Goal: Information Seeking & Learning: Learn about a topic

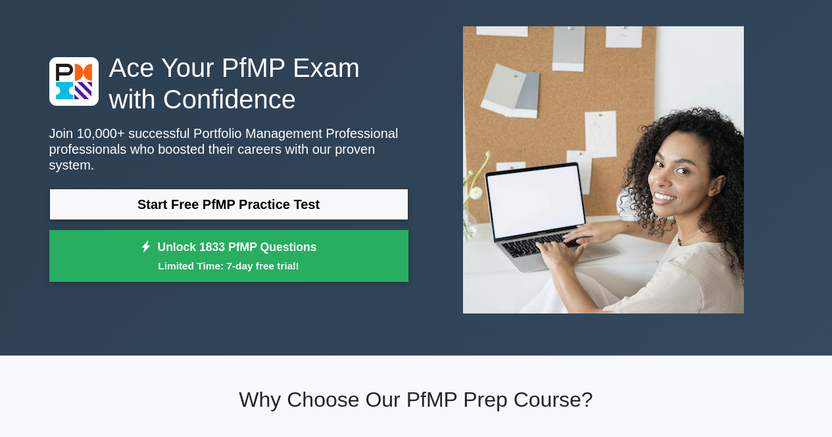
scroll to position [131, 0]
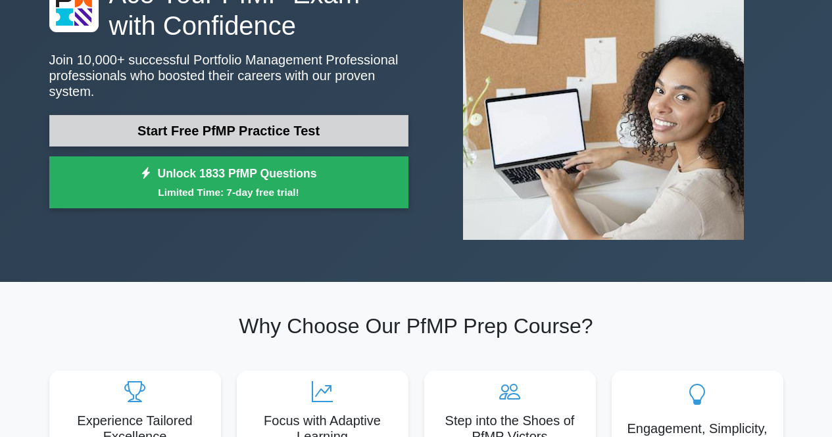
click at [227, 124] on link "Start Free PfMP Practice Test" at bounding box center [228, 131] width 359 height 32
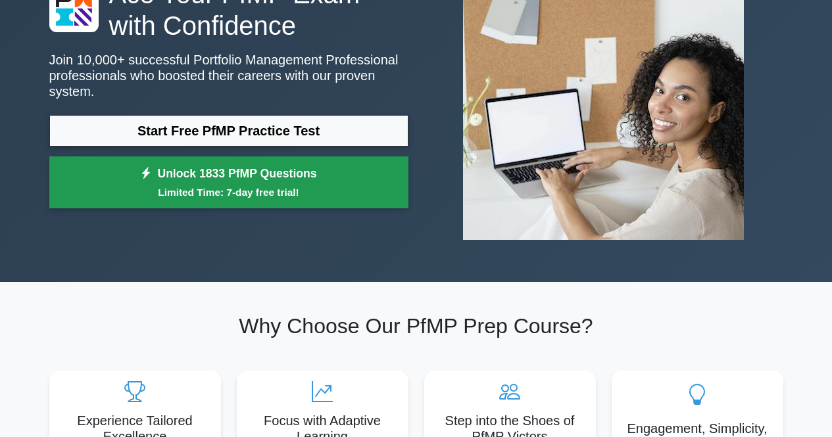
click at [237, 161] on link "Unlock 1833 PfMP Questions Limited Time: 7-day free trial!" at bounding box center [228, 182] width 359 height 53
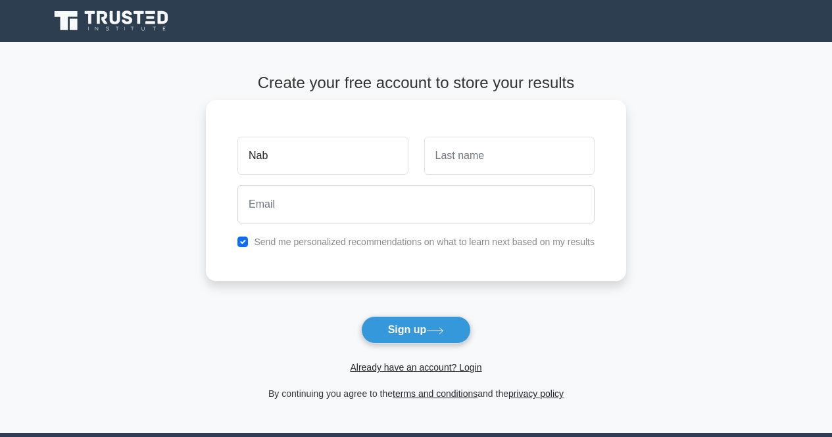
type input "[PERSON_NAME]"
click at [470, 152] on input "text" at bounding box center [509, 156] width 170 height 38
type input "Ramadan"
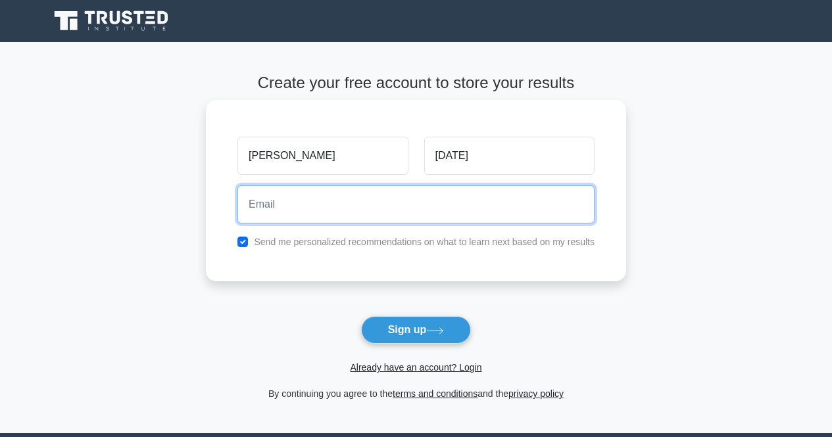
click at [436, 220] on input "email" at bounding box center [415, 204] width 357 height 38
type input "nabil.zeniny@gmail.com"
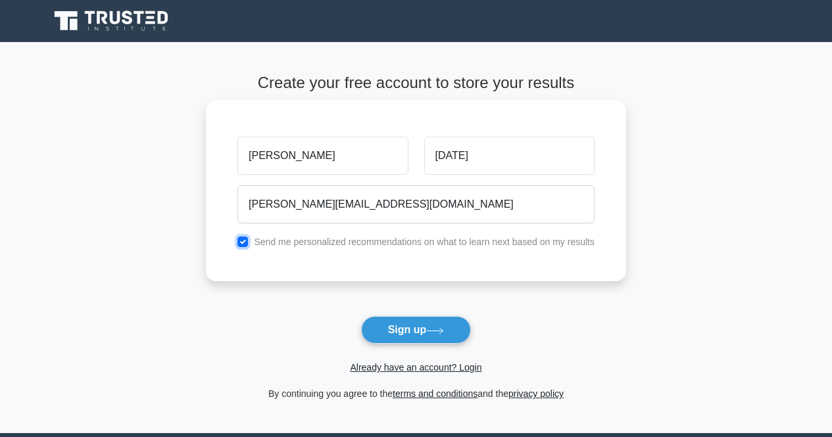
click at [243, 242] on input "checkbox" at bounding box center [242, 242] width 11 height 11
checkbox input "false"
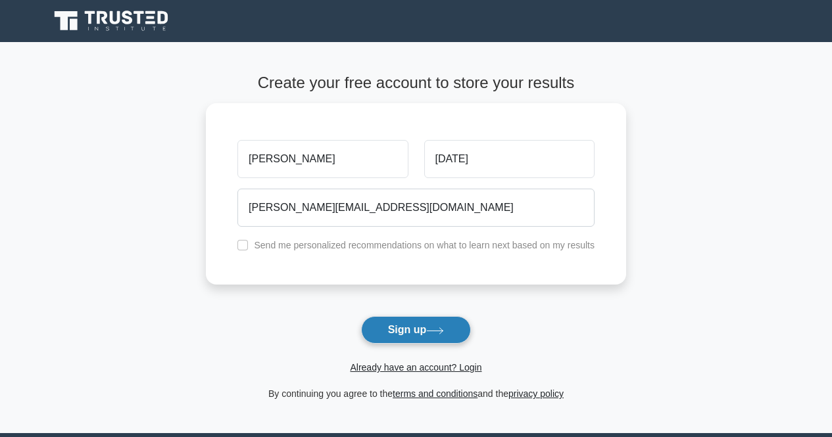
click at [404, 329] on button "Sign up" at bounding box center [416, 330] width 110 height 28
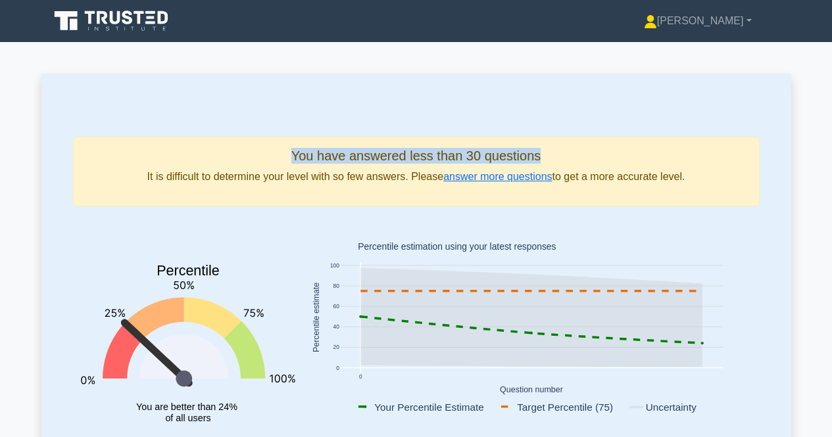
drag, startPoint x: 289, startPoint y: 146, endPoint x: 532, endPoint y: 152, distance: 242.7
click at [557, 147] on div "You have answered less than 30 questions It is difficult to determine your leve…" at bounding box center [416, 172] width 686 height 70
click at [381, 162] on h5 "You have answered less than 30 questions" at bounding box center [416, 156] width 664 height 16
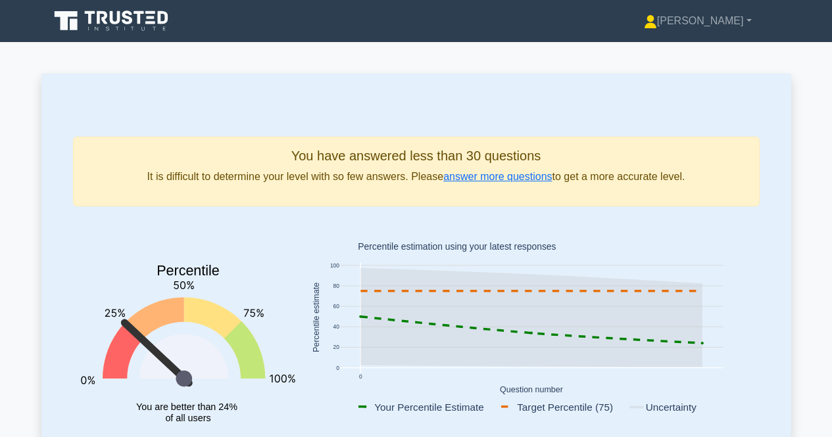
click at [218, 185] on p "It is difficult to determine your level with so few answers. Please answer more…" at bounding box center [416, 177] width 664 height 16
click at [221, 179] on p "It is difficult to determine your level with so few answers. Please answer more…" at bounding box center [416, 177] width 664 height 16
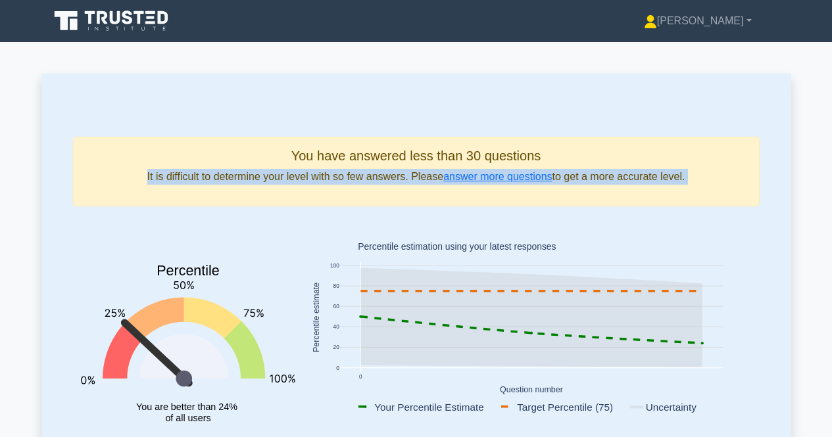
click at [221, 179] on p "It is difficult to determine your level with so few answers. Please answer more…" at bounding box center [416, 177] width 664 height 16
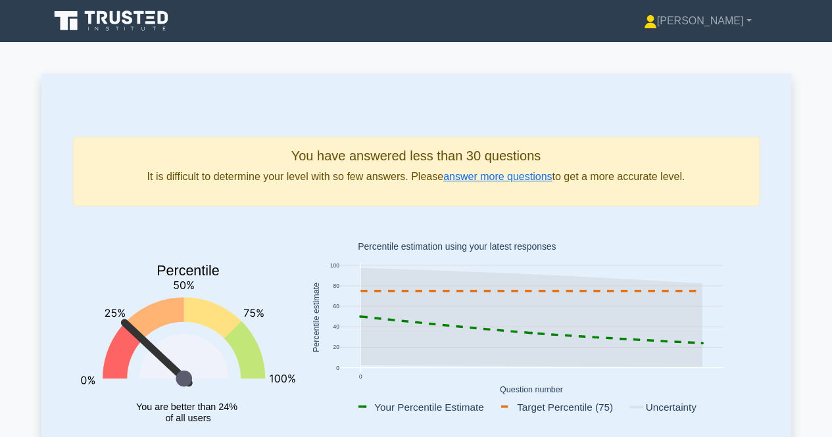
click at [304, 162] on h5 "You have answered less than 30 questions" at bounding box center [416, 156] width 664 height 16
drag, startPoint x: 291, startPoint y: 150, endPoint x: 726, endPoint y: 169, distance: 435.6
click at [725, 169] on div "You have answered less than 30 questions It is difficult to determine your leve…" at bounding box center [416, 172] width 686 height 70
click at [744, 168] on div "You have answered less than 30 questions It is difficult to determine your leve…" at bounding box center [416, 172] width 686 height 70
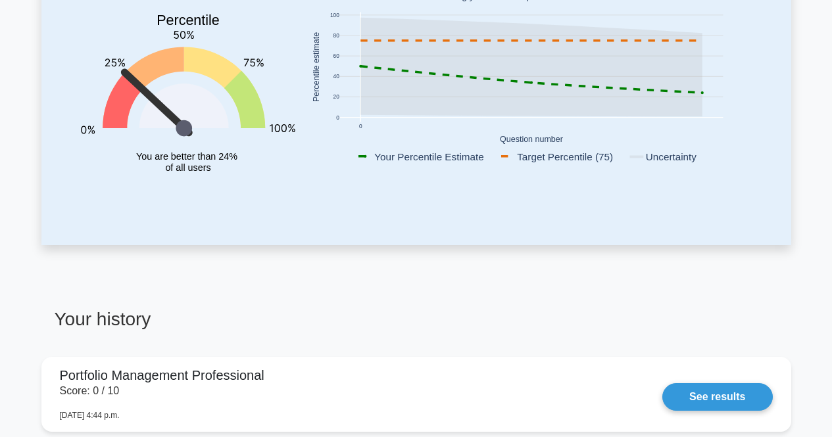
scroll to position [460, 0]
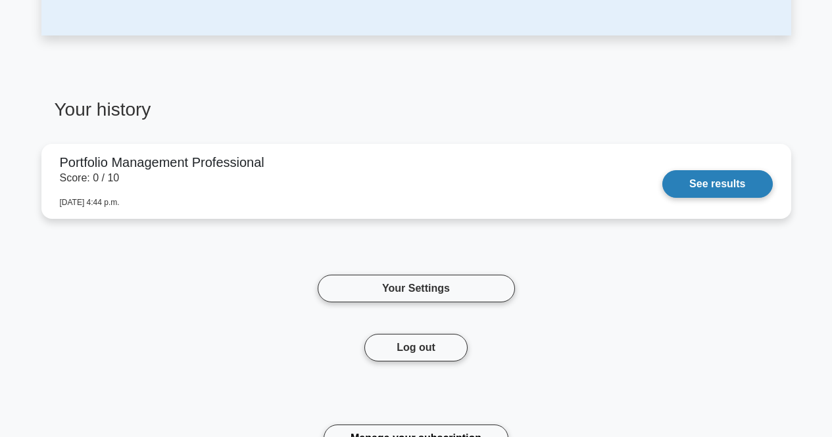
click at [662, 174] on link "See results" at bounding box center [717, 184] width 110 height 28
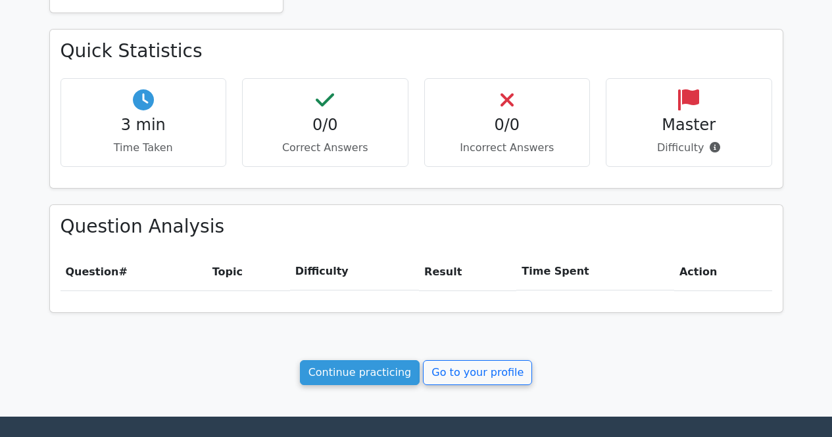
scroll to position [394, 0]
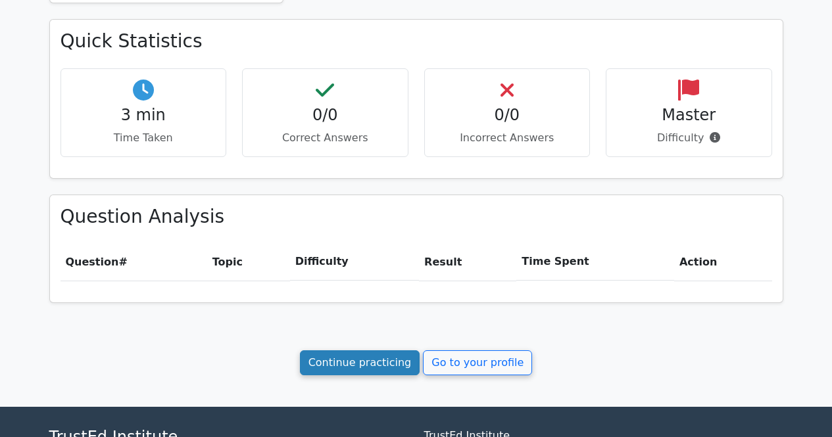
click at [348, 366] on link "Continue practicing" at bounding box center [360, 362] width 120 height 25
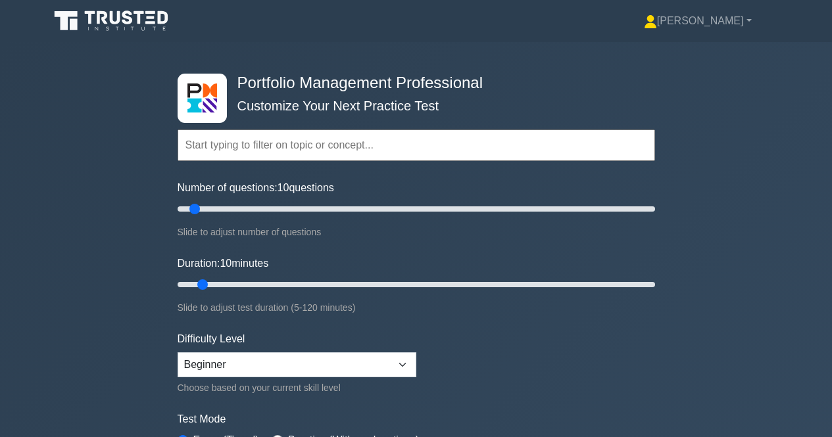
click at [217, 146] on input "text" at bounding box center [416, 146] width 477 height 32
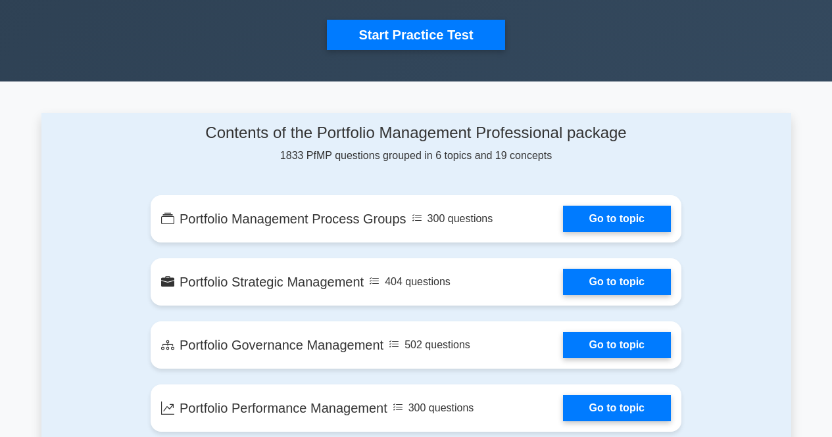
scroll to position [329, 0]
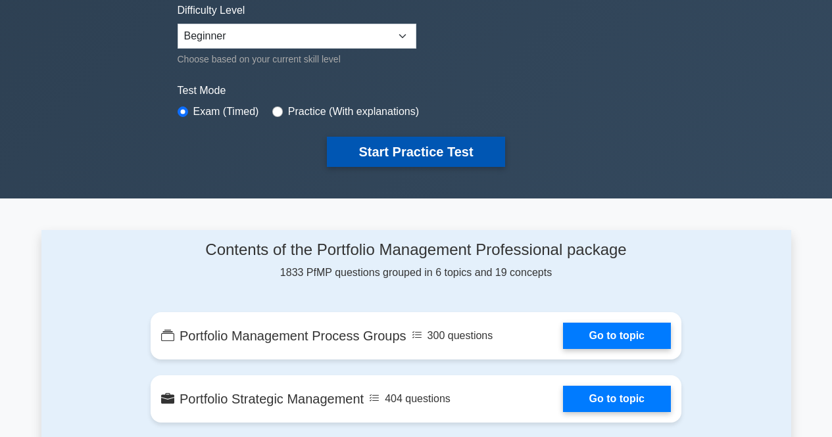
click at [376, 154] on button "Start Practice Test" at bounding box center [416, 152] width 178 height 30
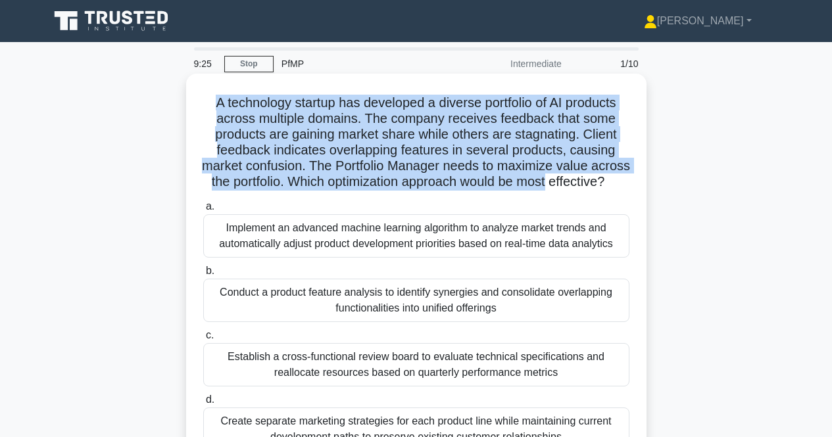
drag, startPoint x: 210, startPoint y: 97, endPoint x: 633, endPoint y: 183, distance: 432.0
click at [633, 183] on div "A technology startup has developed a diverse portfolio of AI products across mu…" at bounding box center [416, 271] width 450 height 385
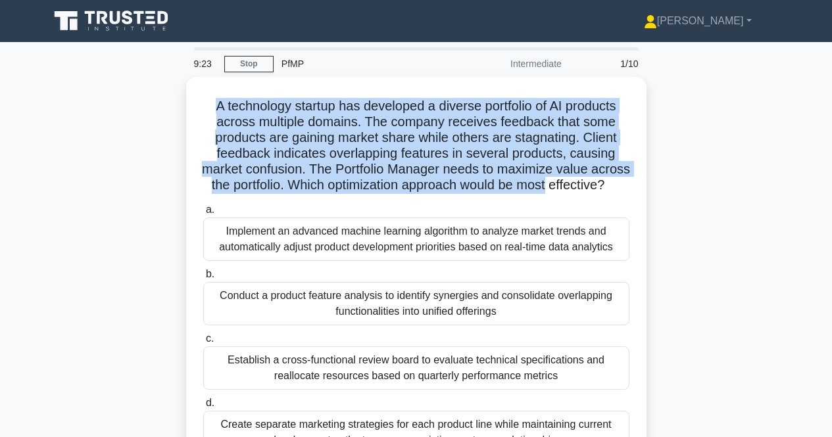
copy h5 "A technology startup has developed a diverse portfolio of AI products across mu…"
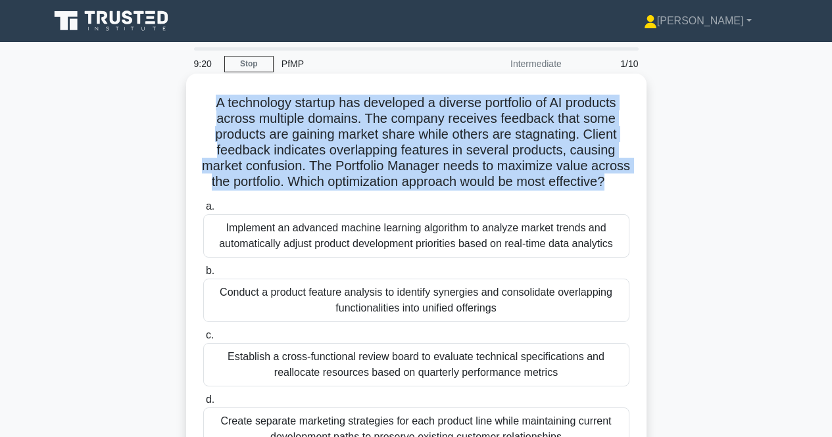
click at [435, 191] on h5 "A technology startup has developed a diverse portfolio of AI products across mu…" at bounding box center [416, 143] width 429 height 96
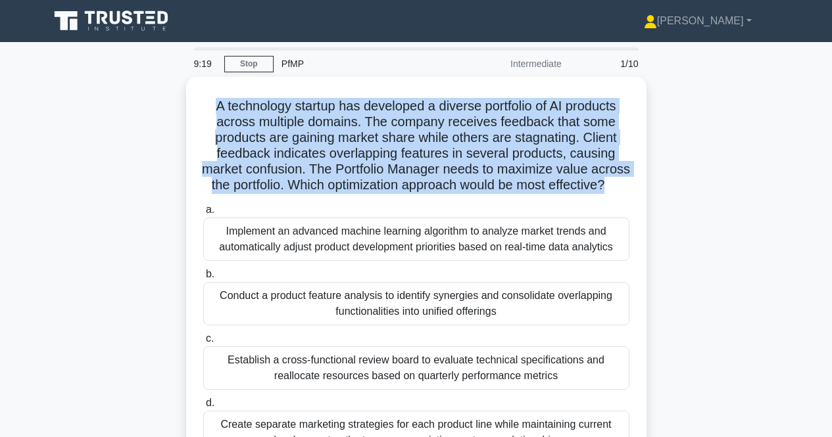
copy h5 "A technology startup has developed a diverse portfolio of AI products across mu…"
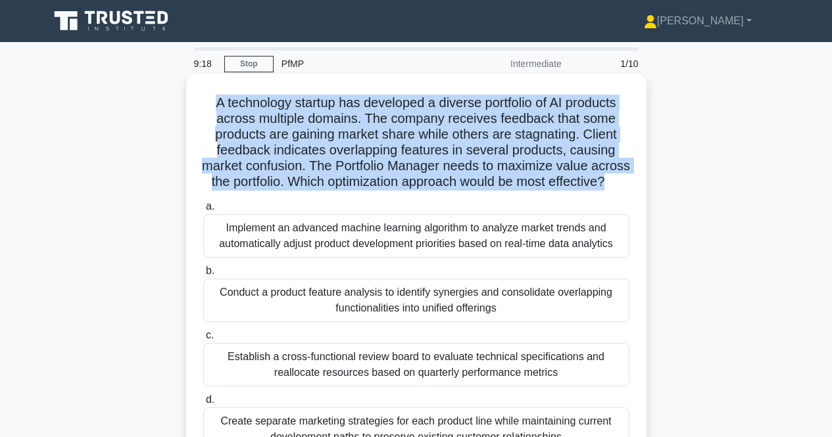
click at [433, 172] on h5 "A technology startup has developed a diverse portfolio of AI products across mu…" at bounding box center [416, 143] width 429 height 96
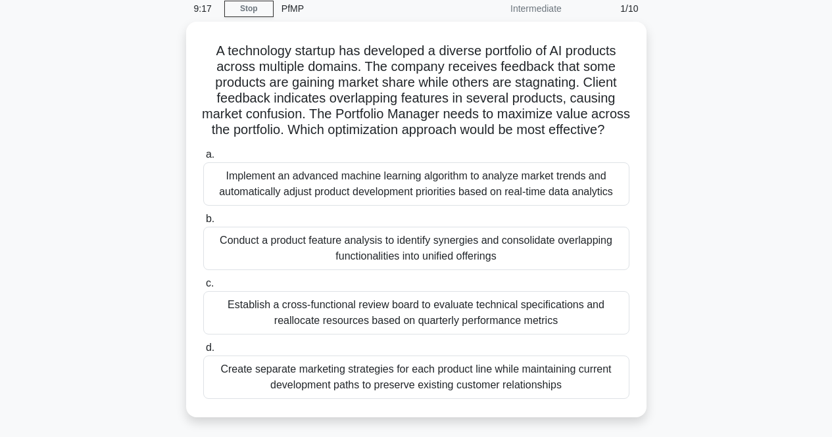
scroll to position [131, 0]
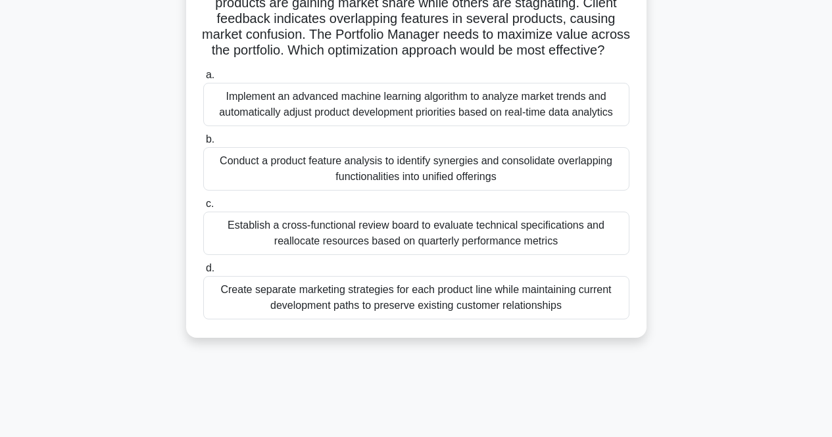
drag, startPoint x: 222, startPoint y: 106, endPoint x: 622, endPoint y: 133, distance: 401.3
click at [622, 126] on div "Implement an advanced machine learning algorithm to analyze market trends and a…" at bounding box center [416, 104] width 426 height 43
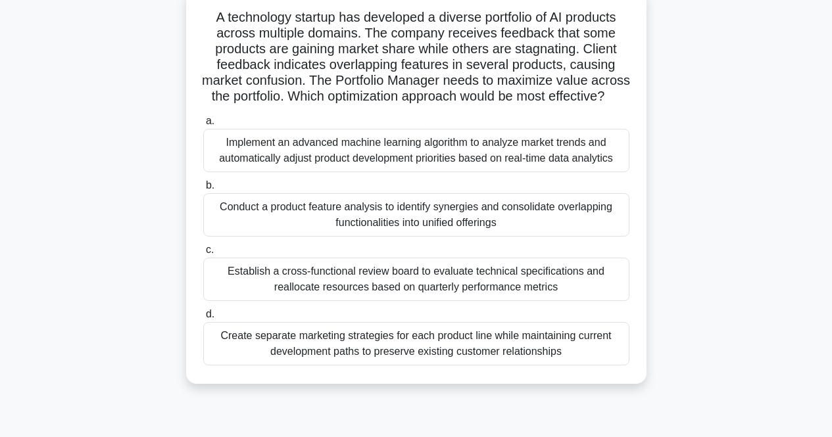
scroll to position [66, 0]
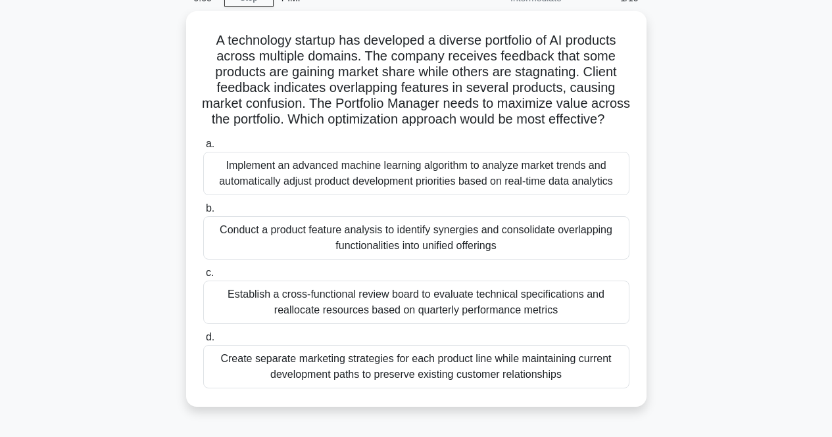
copy div "Implement an advanced machine learning algorithm to analyze market trends and a…"
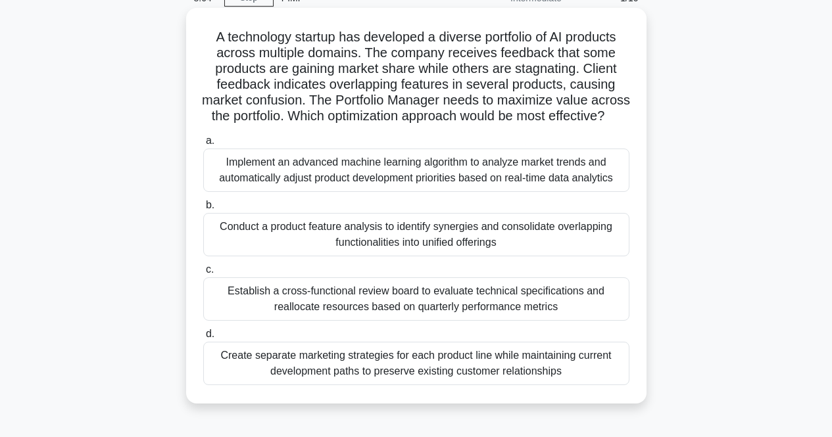
drag, startPoint x: 217, startPoint y: 243, endPoint x: 521, endPoint y: 261, distance: 304.3
click at [521, 256] on div "Conduct a product feature analysis to identify synergies and consolidate overla…" at bounding box center [416, 234] width 426 height 43
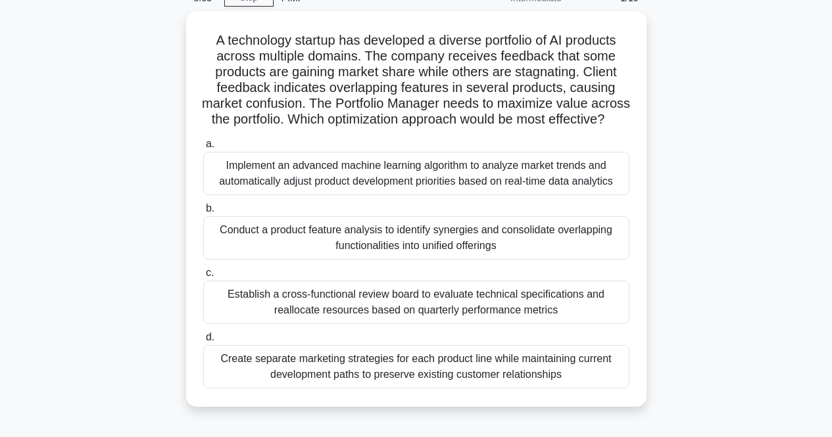
copy div "Conduct a product feature analysis to identify synergies and consolidate overla…"
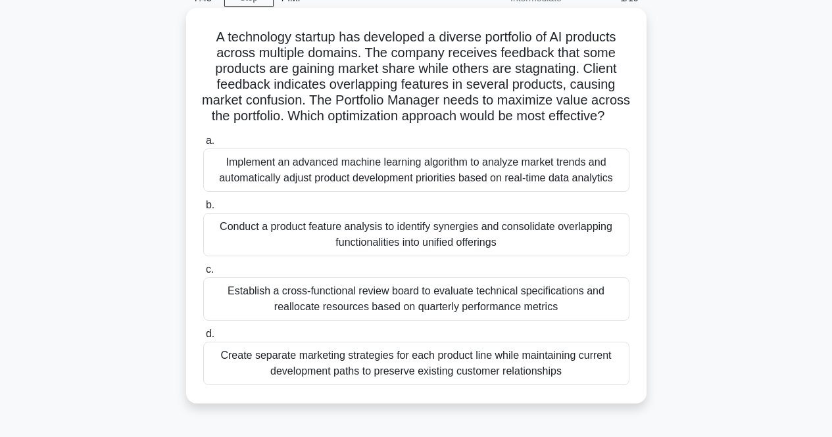
drag, startPoint x: 249, startPoint y: 314, endPoint x: 588, endPoint y: 320, distance: 339.3
click at [588, 320] on div "Establish a cross-functional review board to evaluate technical specifications …" at bounding box center [416, 298] width 426 height 43
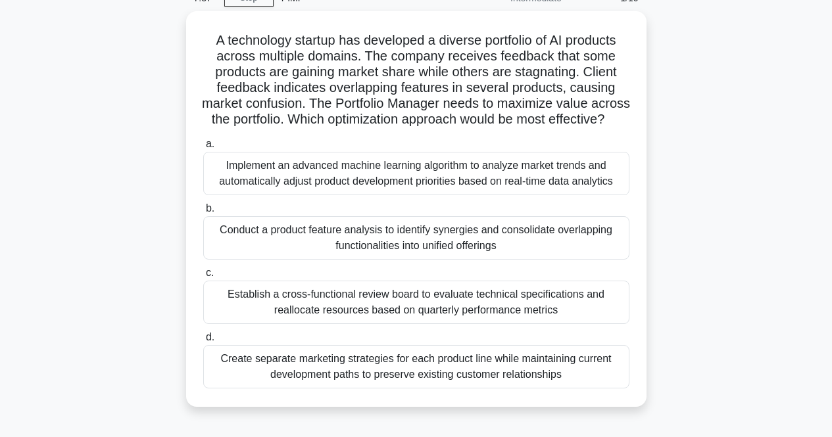
copy div "Establish a cross-functional review board to evaluate technical specifications …"
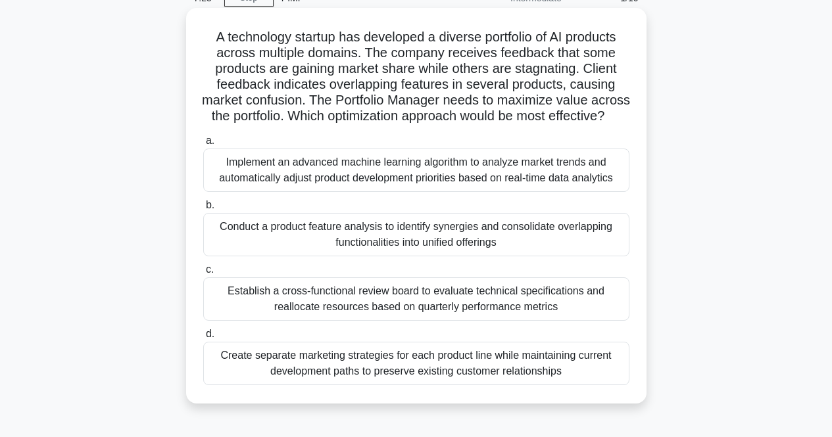
drag, startPoint x: 229, startPoint y: 368, endPoint x: 569, endPoint y: 404, distance: 341.8
click at [569, 388] on div "a. Implement an advanced machine learning algorithm to analyze market trends an…" at bounding box center [416, 259] width 442 height 258
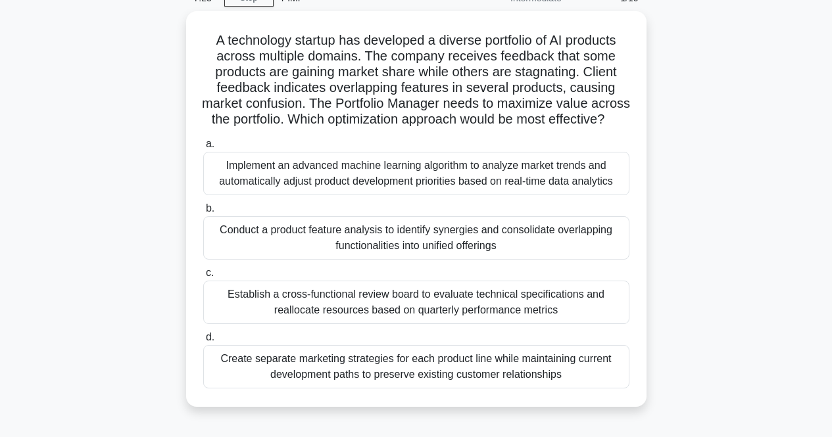
copy div "Create separate marketing strategies for each product line while maintaining cu…"
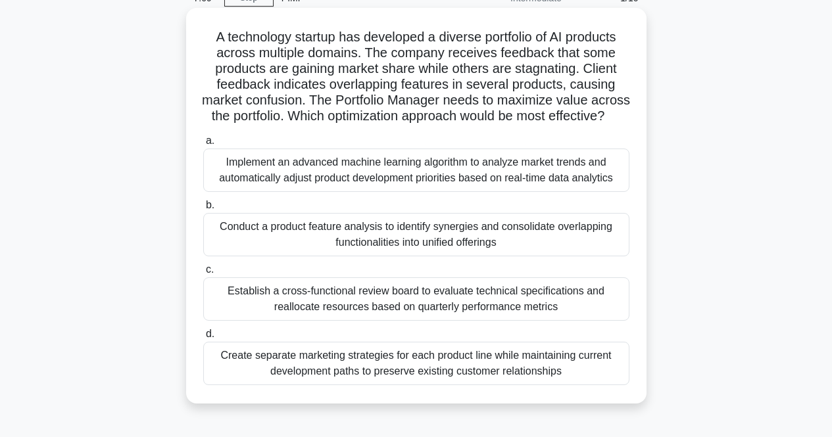
click at [269, 244] on div "Conduct a product feature analysis to identify synergies and consolidate overla…" at bounding box center [416, 234] width 426 height 43
click at [203, 210] on input "b. Conduct a product feature analysis to identify synergies and consolidate ove…" at bounding box center [203, 205] width 0 height 9
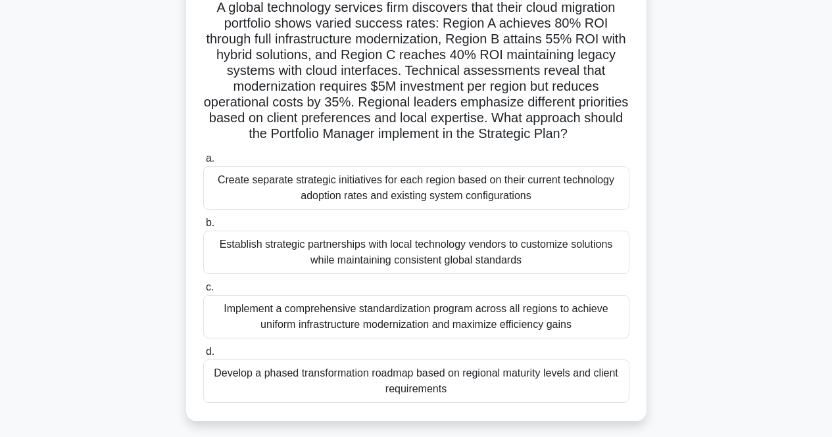
scroll to position [0, 0]
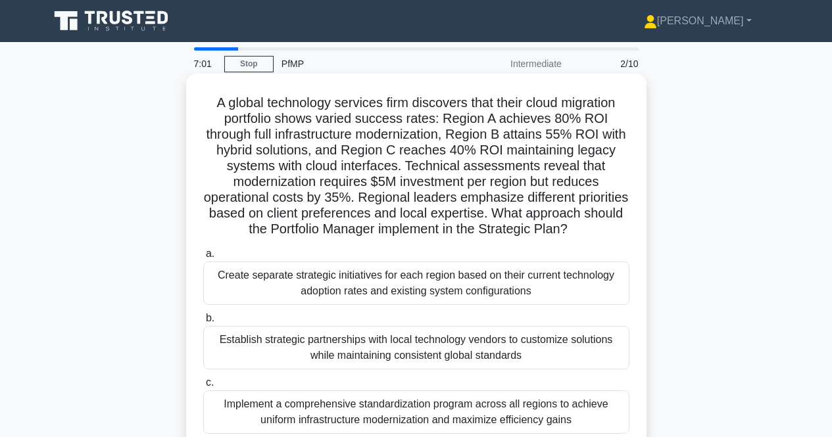
drag, startPoint x: 205, startPoint y: 95, endPoint x: 427, endPoint y: 249, distance: 269.9
click at [427, 238] on h5 "A global technology services firm discovers that their cloud migration portfoli…" at bounding box center [416, 166] width 429 height 143
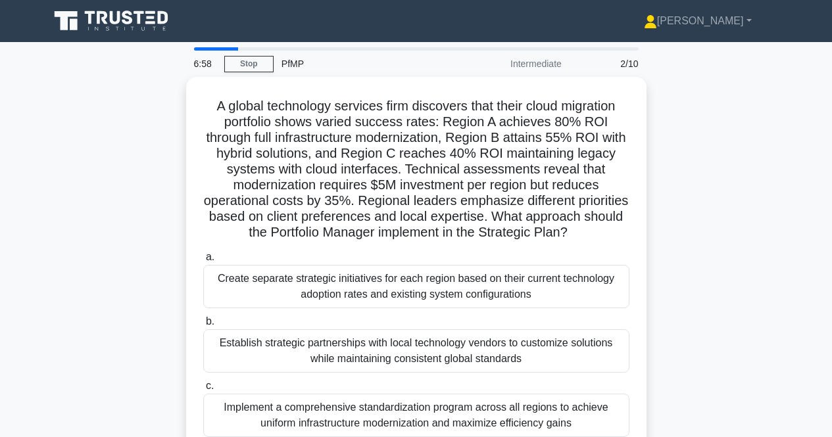
copy h5 "A global technology services firm discovers that their cloud migration portfoli…"
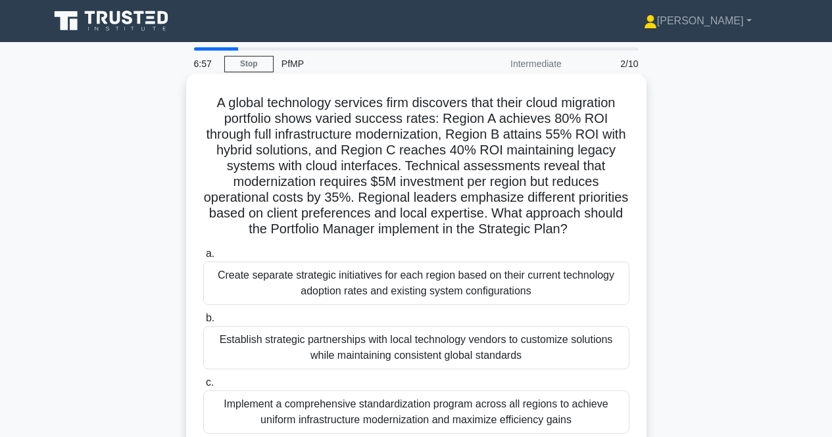
click at [244, 91] on div "A global technology services firm discovers that their cloud migration portfoli…" at bounding box center [416, 295] width 450 height 433
drag, startPoint x: 216, startPoint y: 292, endPoint x: 554, endPoint y: 319, distance: 338.3
click at [554, 305] on div "Create separate strategic initiatives for each region based on their current te…" at bounding box center [416, 283] width 426 height 43
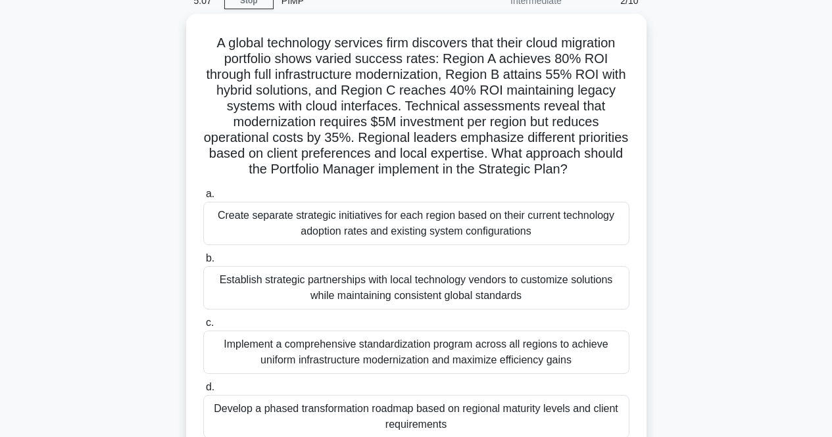
scroll to position [131, 0]
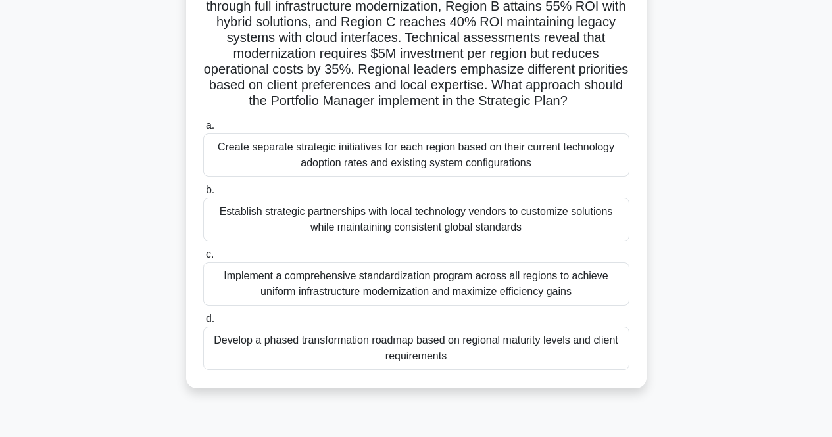
copy div "Create separate strategic initiatives for each region based on their current te…"
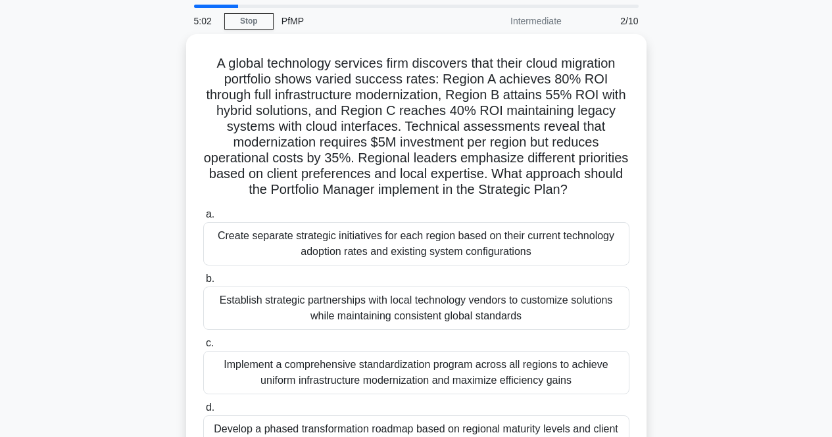
scroll to position [66, 0]
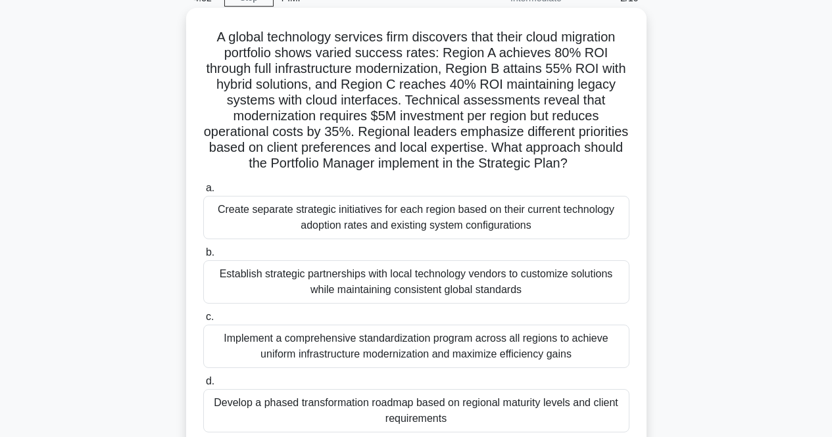
drag, startPoint x: 212, startPoint y: 286, endPoint x: 546, endPoint y: 312, distance: 334.3
click at [546, 304] on div "Establish strategic partnerships with local technology vendors to customize sol…" at bounding box center [416, 281] width 426 height 43
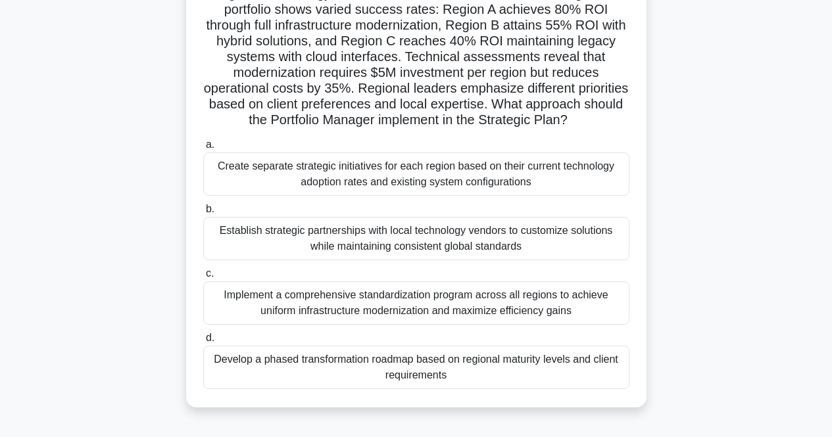
scroll to position [197, 0]
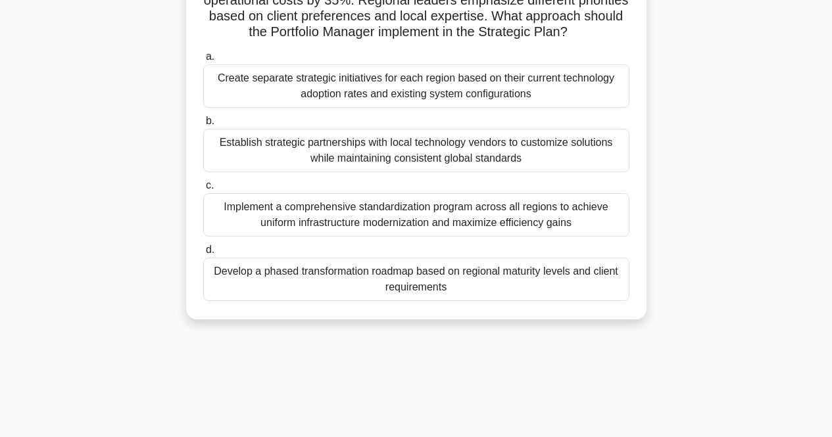
drag, startPoint x: 215, startPoint y: 219, endPoint x: 580, endPoint y: 241, distance: 366.2
click at [580, 237] on div "Implement a comprehensive standardization program across all regions to achieve…" at bounding box center [416, 214] width 426 height 43
drag, startPoint x: 231, startPoint y: 291, endPoint x: 467, endPoint y: 310, distance: 236.2
click at [467, 301] on div "Develop a phased transformation roadmap based on regional maturity levels and c…" at bounding box center [416, 279] width 426 height 43
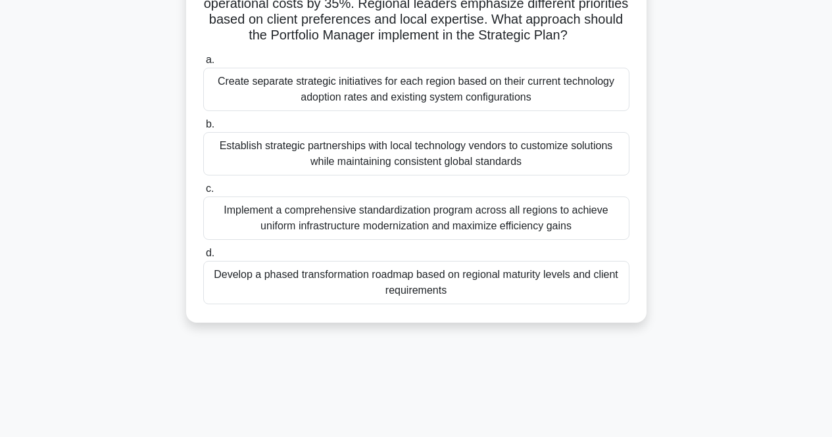
click at [726, 272] on div "A global technology services firm discovers that their cloud migration portfoli…" at bounding box center [415, 109] width 749 height 459
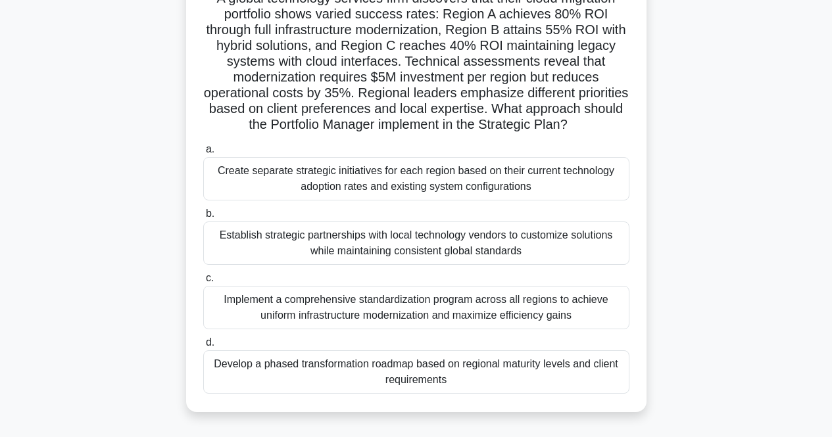
scroll to position [131, 0]
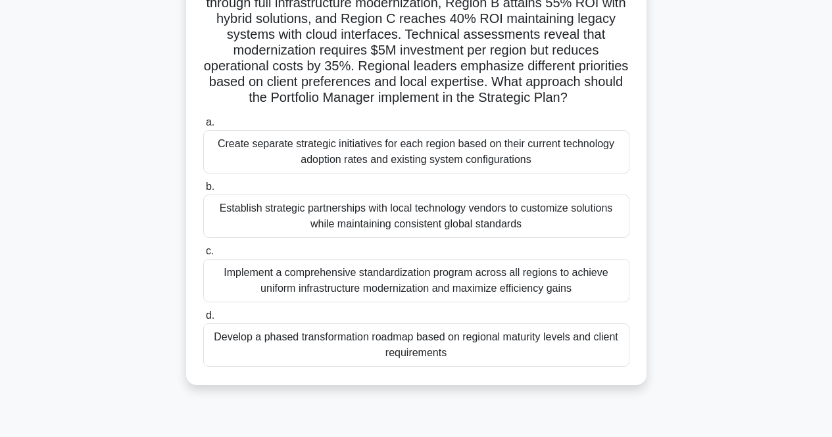
click at [275, 174] on div "Create separate strategic initiatives for each region based on their current te…" at bounding box center [416, 151] width 426 height 43
click at [203, 127] on input "a. Create separate strategic initiatives for each region based on their current…" at bounding box center [203, 122] width 0 height 9
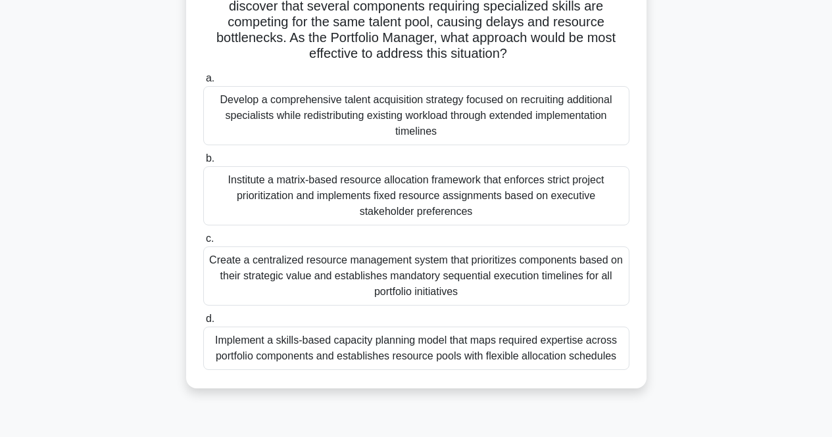
scroll to position [0, 0]
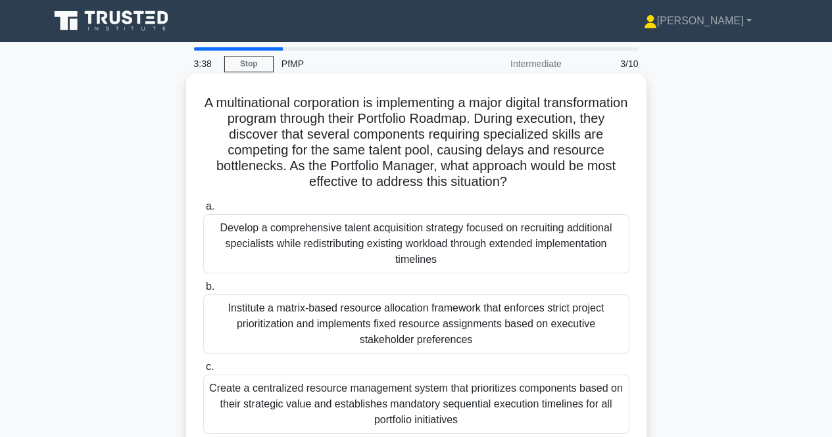
drag, startPoint x: 327, startPoint y: 135, endPoint x: 553, endPoint y: 191, distance: 233.1
click at [553, 191] on h5 "A multinational corporation is implementing a major digital transformation prog…" at bounding box center [416, 143] width 429 height 96
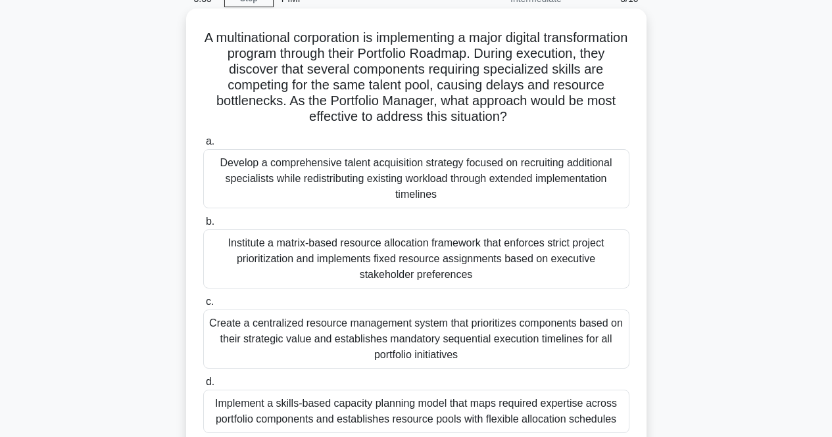
scroll to position [197, 0]
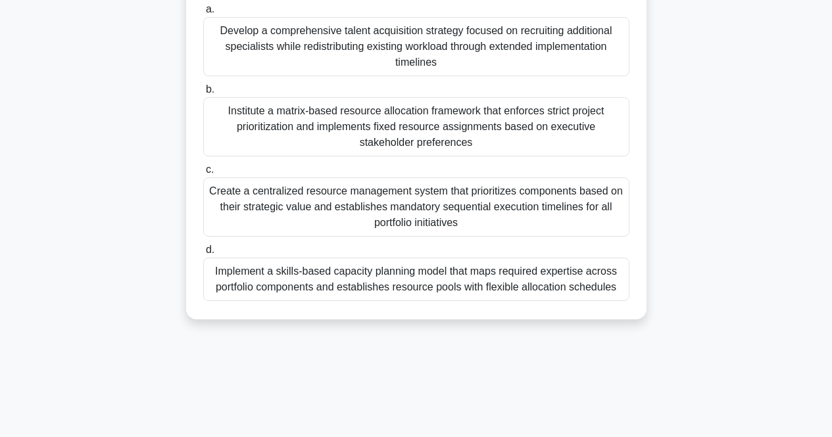
click at [642, 294] on div "A multinational corporation is implementing a major digital transformation prog…" at bounding box center [416, 97] width 460 height 443
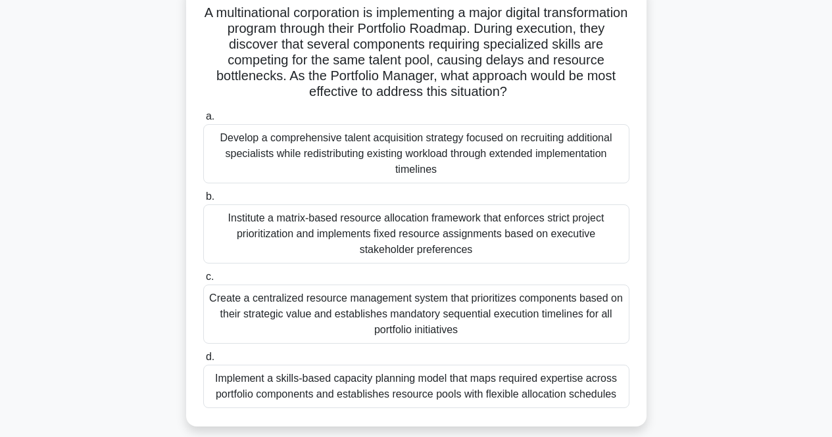
scroll to position [0, 0]
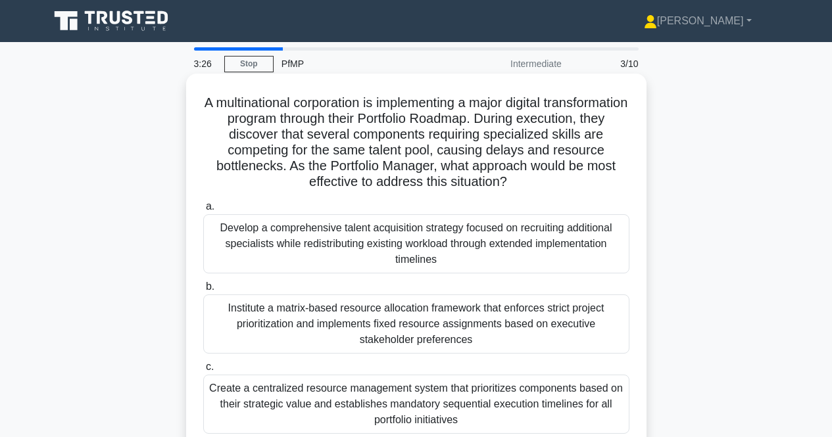
click at [298, 138] on h5 "A multinational corporation is implementing a major digital transformation prog…" at bounding box center [416, 143] width 429 height 96
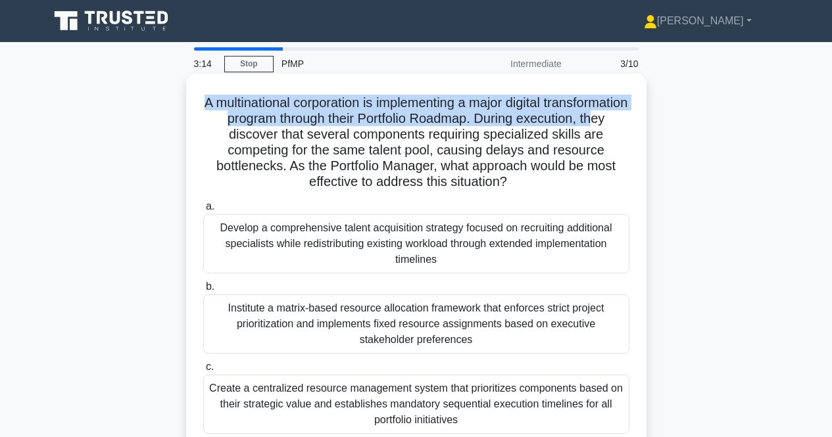
drag, startPoint x: 310, startPoint y: 122, endPoint x: 283, endPoint y: 131, distance: 29.1
click at [283, 131] on h5 "A multinational corporation is implementing a major digital transformation prog…" at bounding box center [416, 143] width 429 height 96
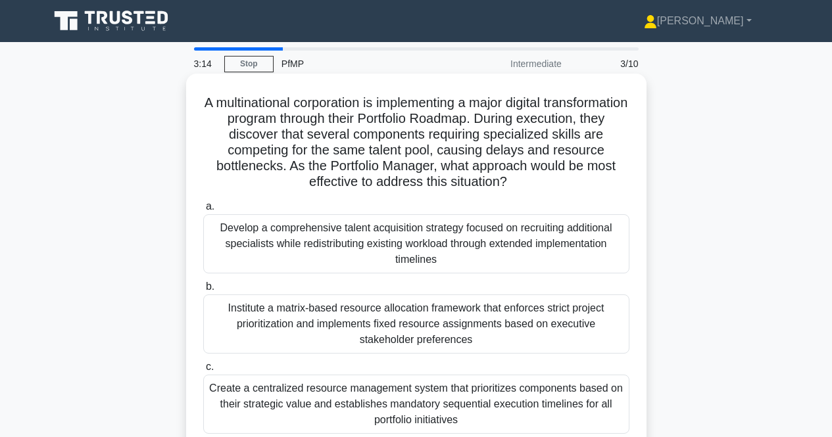
click at [278, 166] on h5 "A multinational corporation is implementing a major digital transformation prog…" at bounding box center [416, 143] width 429 height 96
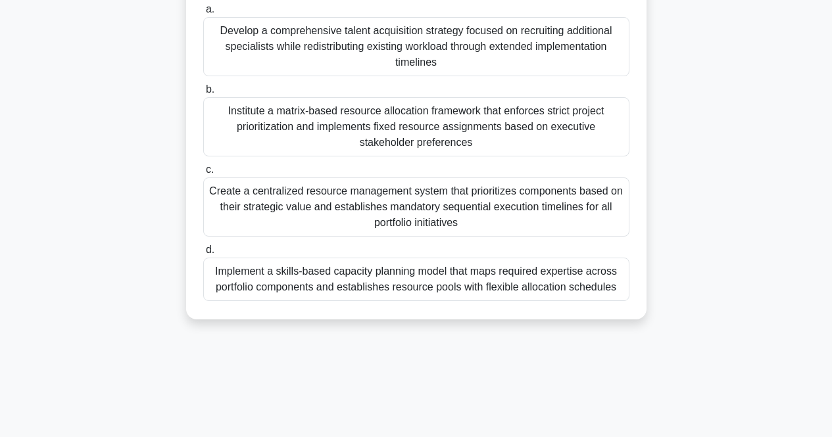
click at [249, 129] on div "Institute a matrix-based resource allocation framework that enforces strict pro…" at bounding box center [416, 126] width 426 height 59
click at [203, 94] on input "b. Institute a matrix-based resource allocation framework that enforces strict …" at bounding box center [203, 89] width 0 height 9
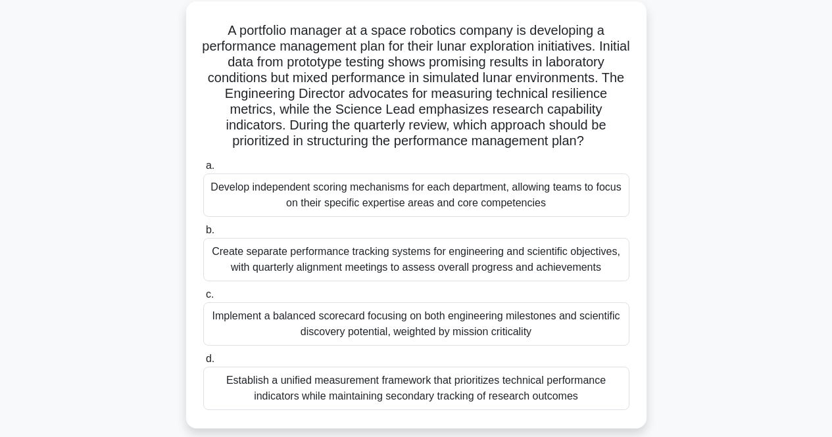
scroll to position [273, 0]
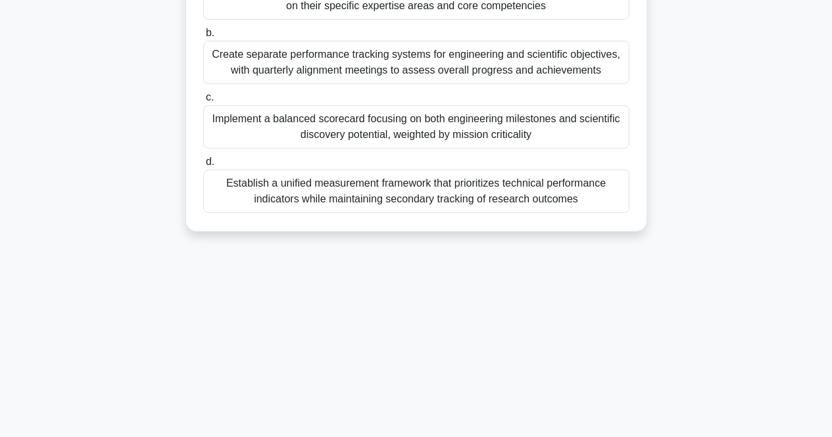
drag, startPoint x: 220, startPoint y: 100, endPoint x: 601, endPoint y: 285, distance: 423.1
click at [601, 285] on div "3:08 Stop PfMP Intermediate 4/10 A portfolio manager at a space robotics compan…" at bounding box center [415, 103] width 749 height 657
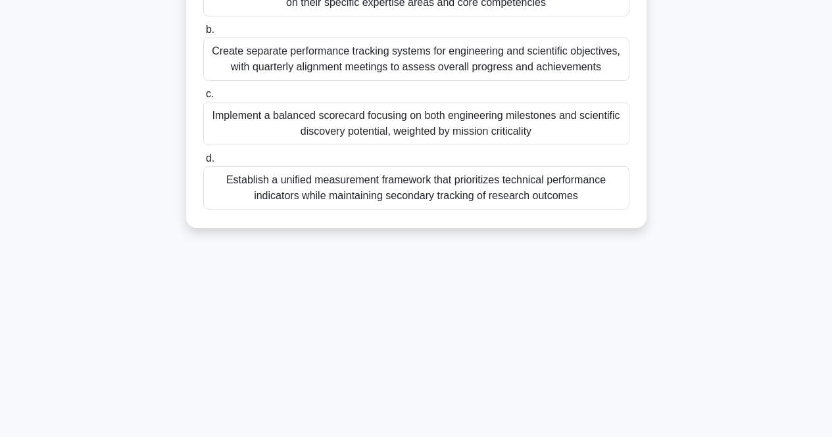
scroll to position [0, 0]
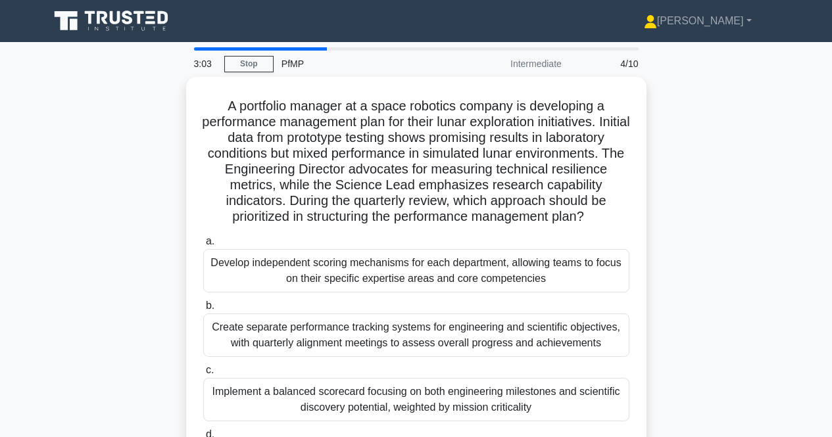
click at [769, 231] on div "A portfolio manager at a space robotics company is developing a performance man…" at bounding box center [415, 298] width 749 height 443
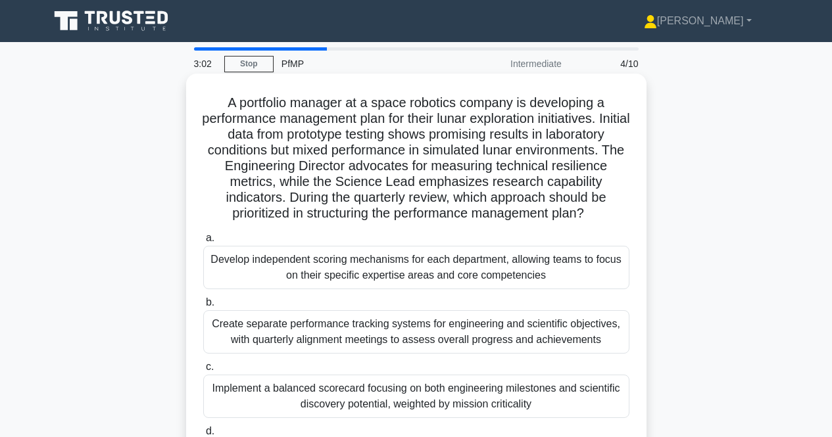
click at [310, 352] on div "Create separate performance tracking systems for engineering and scientific obj…" at bounding box center [416, 331] width 426 height 43
click at [203, 307] on input "b. Create separate performance tracking systems for engineering and scientific …" at bounding box center [203, 302] width 0 height 9
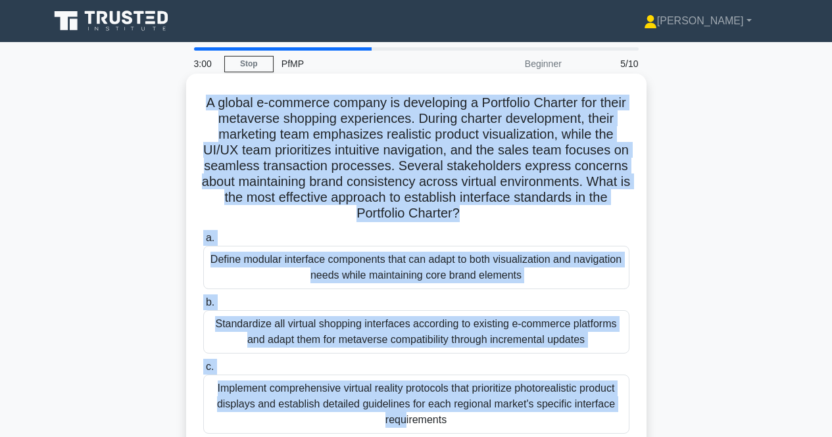
drag, startPoint x: 245, startPoint y: 115, endPoint x: 542, endPoint y: 391, distance: 405.2
click at [542, 391] on div "A global e-commerce company is developing a Portfolio Charter for their metaver…" at bounding box center [416, 295] width 450 height 433
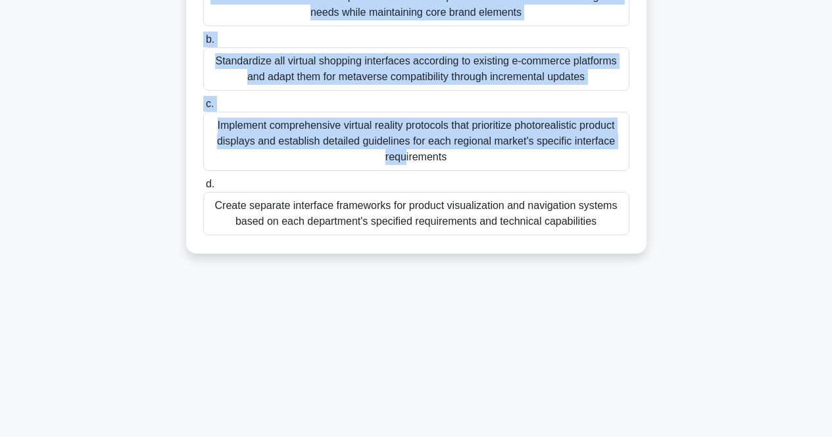
click at [611, 225] on div "Create separate interface frameworks for product visualization and navigation s…" at bounding box center [416, 213] width 426 height 43
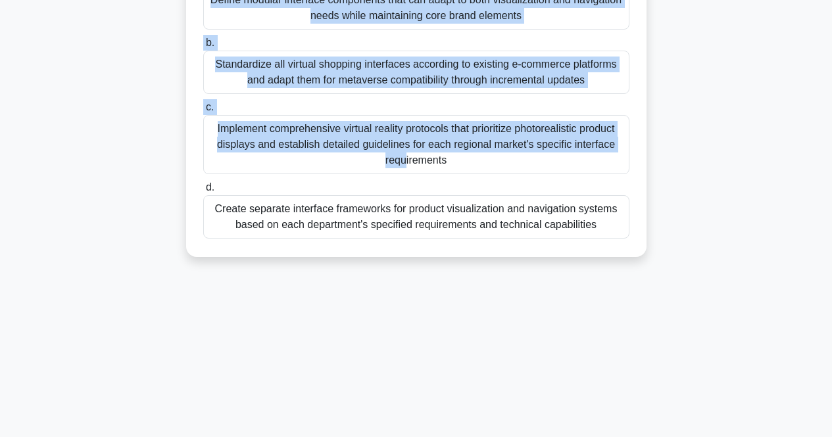
click at [732, 119] on div "A global e-commerce company is developing a Portfolio Charter for their metaver…" at bounding box center [415, 43] width 749 height 459
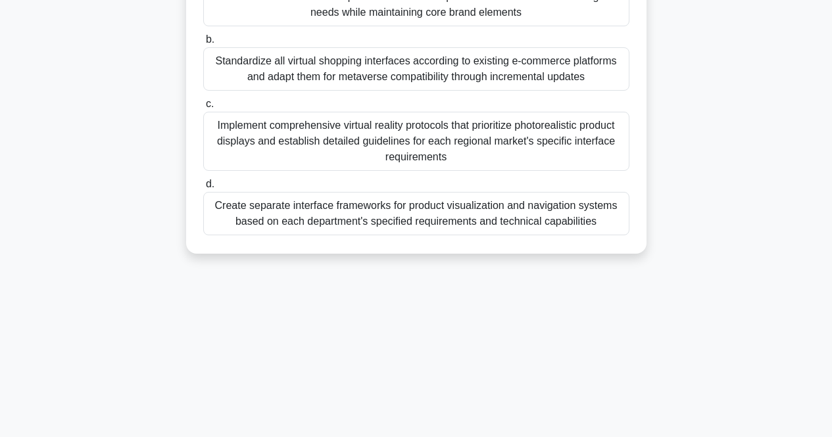
click at [346, 143] on div "Implement comprehensive virtual reality protocols that prioritize photorealisti…" at bounding box center [416, 141] width 426 height 59
click at [203, 108] on input "c. Implement comprehensive virtual reality protocols that prioritize photoreali…" at bounding box center [203, 104] width 0 height 9
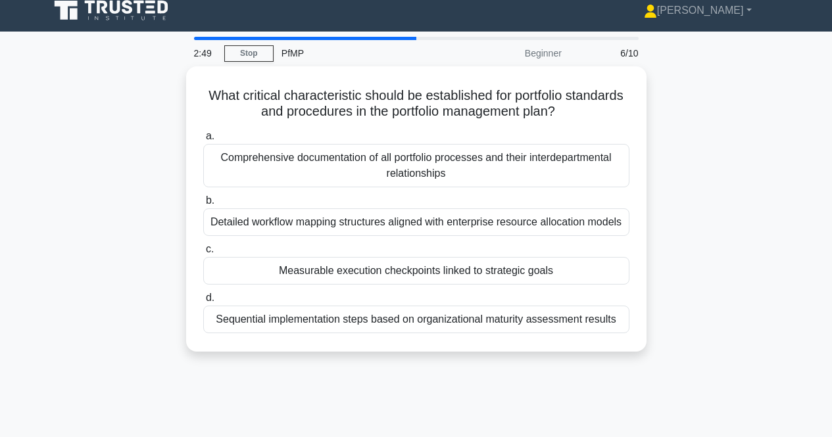
scroll to position [0, 0]
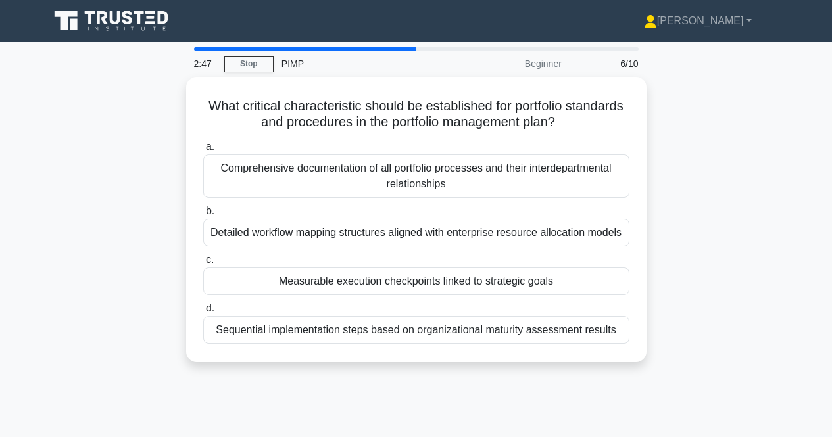
drag, startPoint x: 218, startPoint y: 97, endPoint x: 655, endPoint y: 370, distance: 515.3
click at [655, 370] on div "What critical characteristic should be established for portfolio standards and …" at bounding box center [415, 227] width 749 height 301
click at [707, 225] on div "What critical characteristic should be established for portfolio standards and …" at bounding box center [415, 227] width 749 height 301
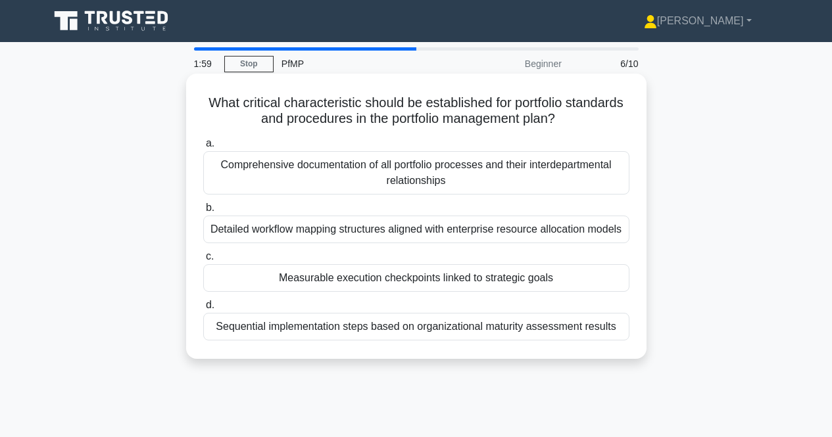
click at [291, 333] on div "Sequential implementation steps based on organizational maturity assessment res…" at bounding box center [416, 327] width 426 height 28
click at [203, 310] on input "d. Sequential implementation steps based on organizational maturity assessment …" at bounding box center [203, 305] width 0 height 9
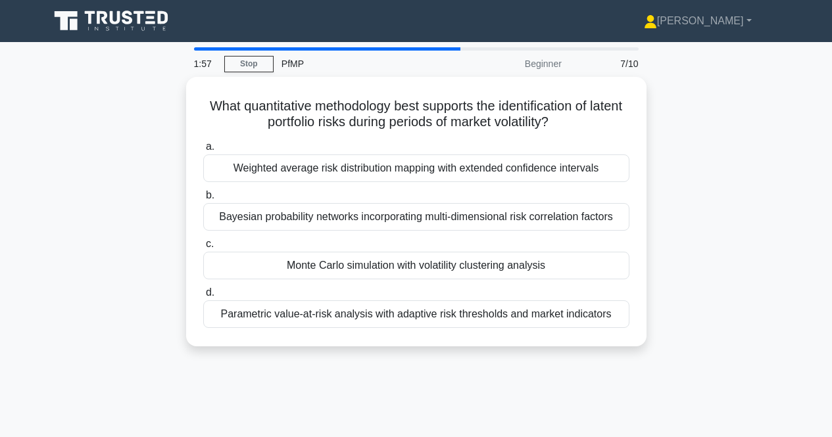
drag, startPoint x: 199, startPoint y: 99, endPoint x: 675, endPoint y: 360, distance: 542.5
click at [675, 360] on div "What quantitative methodology best supports the identification of latent portfo…" at bounding box center [415, 219] width 749 height 285
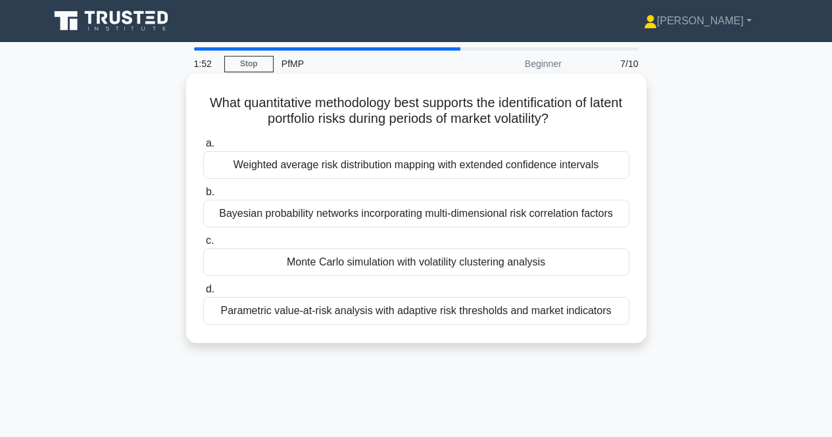
click at [268, 103] on h5 "What quantitative methodology best supports the identification of latent portfo…" at bounding box center [416, 111] width 429 height 33
click at [225, 313] on div "Parametric value-at-risk analysis with adaptive risk thresholds and market indi…" at bounding box center [416, 311] width 426 height 28
click at [203, 294] on input "d. Parametric value-at-risk analysis with adaptive risk thresholds and market i…" at bounding box center [203, 289] width 0 height 9
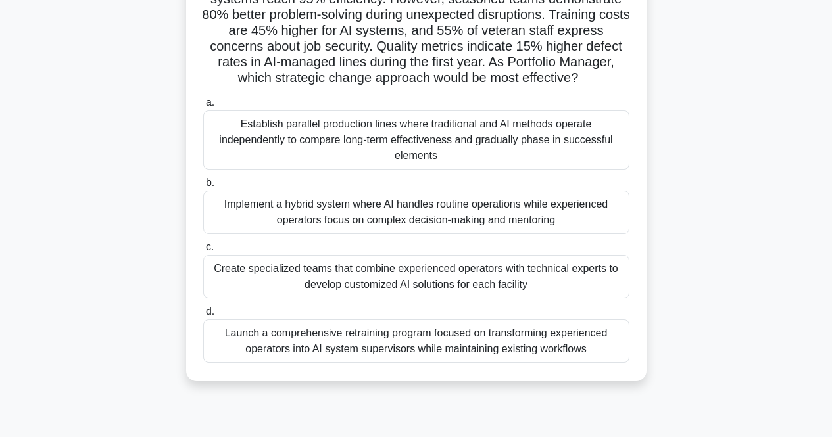
scroll to position [273, 0]
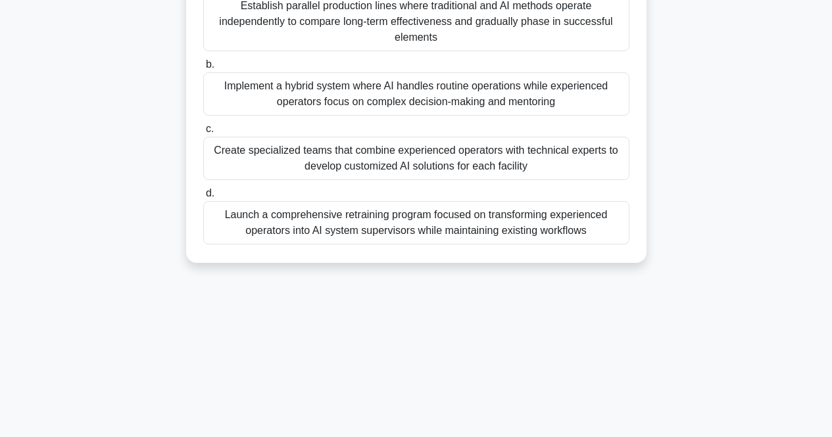
drag, startPoint x: 208, startPoint y: 99, endPoint x: 678, endPoint y: 412, distance: 564.9
click at [678, 412] on div "0:59 Stop PfMP Beginner 8/10 A global manufacturing company's portfolio include…" at bounding box center [415, 103] width 749 height 657
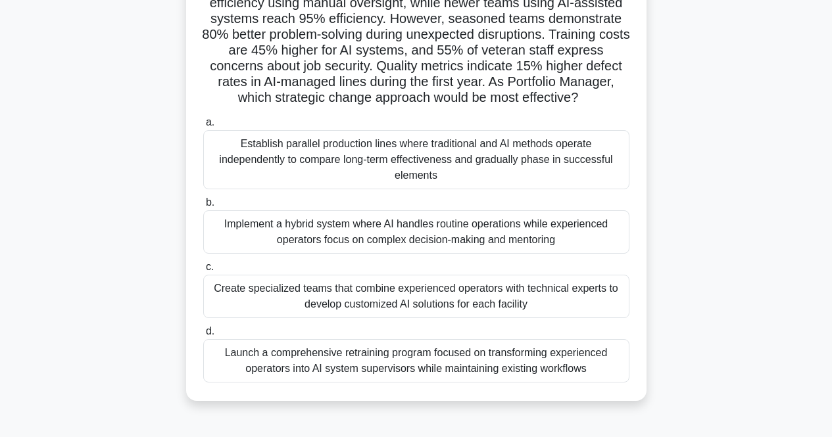
scroll to position [10, 0]
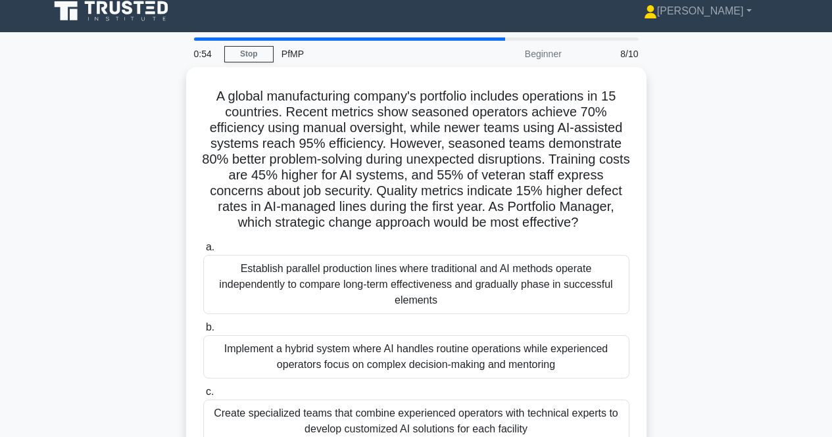
click at [761, 195] on div "A global manufacturing company's portfolio includes operations in 15 countries.…" at bounding box center [415, 304] width 749 height 475
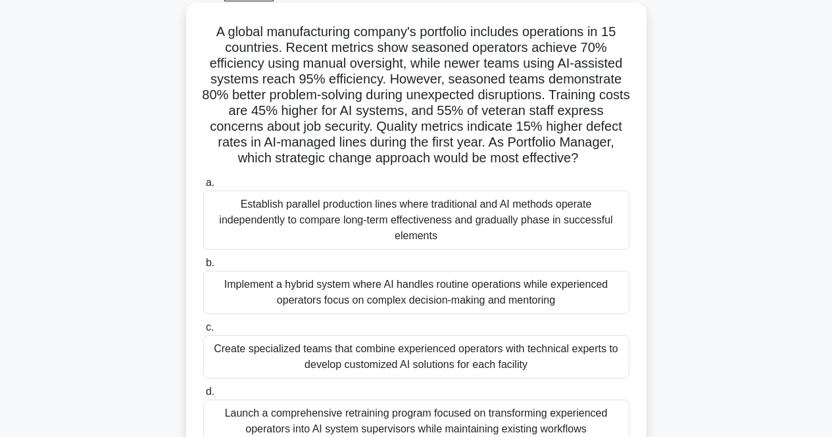
scroll to position [141, 0]
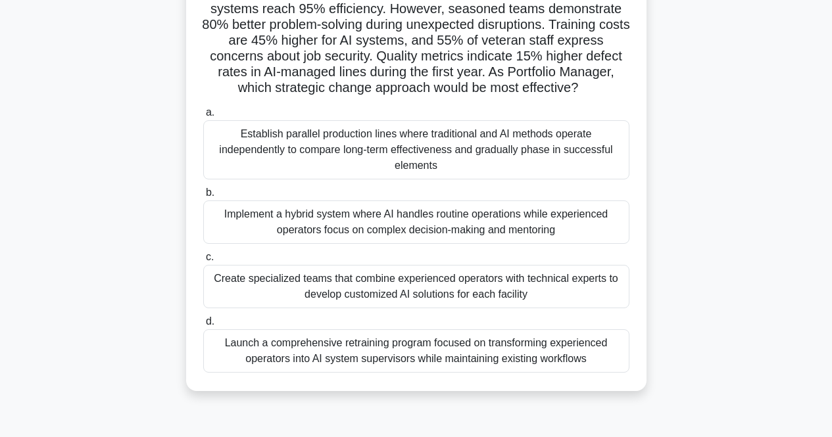
click at [313, 217] on div "Implement a hybrid system where AI handles routine operations while experienced…" at bounding box center [416, 222] width 426 height 43
click at [203, 197] on input "b. Implement a hybrid system where AI handles routine operations while experien…" at bounding box center [203, 193] width 0 height 9
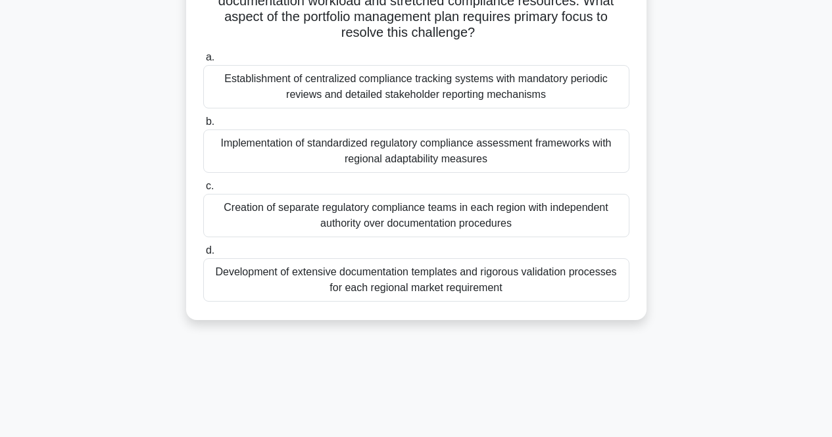
scroll to position [273, 0]
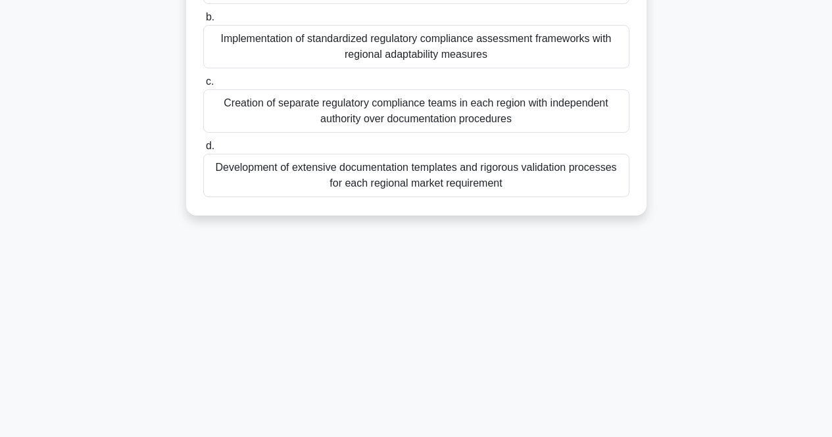
drag, startPoint x: 212, startPoint y: 95, endPoint x: 623, endPoint y: 308, distance: 462.5
click at [623, 308] on div "0:48 Stop PfMP Beginner 9/10 A medical device manufacturer's portfolio team is …" at bounding box center [415, 103] width 749 height 657
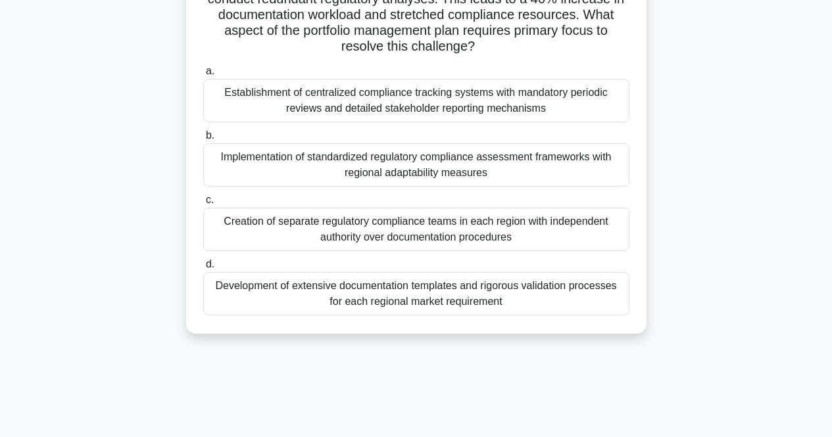
scroll to position [10, 0]
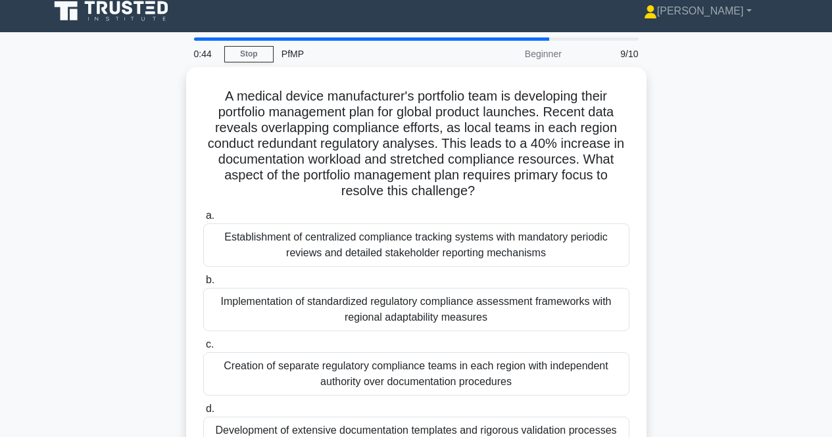
click at [750, 179] on div "A medical device manufacturer's portfolio team is developing their portfolio ma…" at bounding box center [415, 280] width 749 height 427
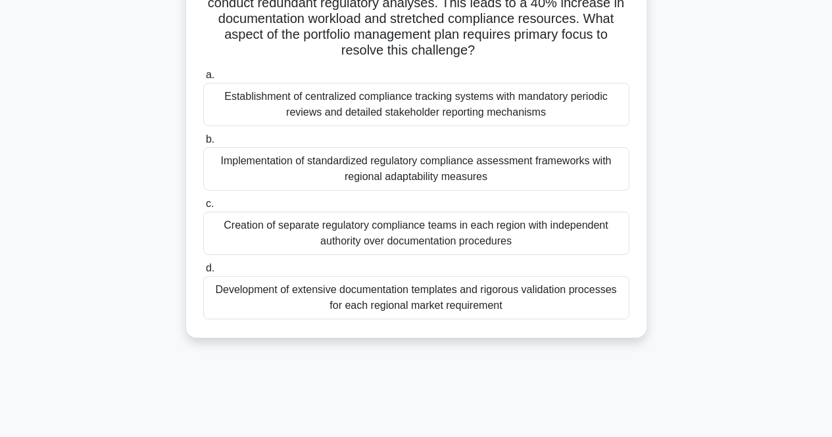
scroll to position [76, 0]
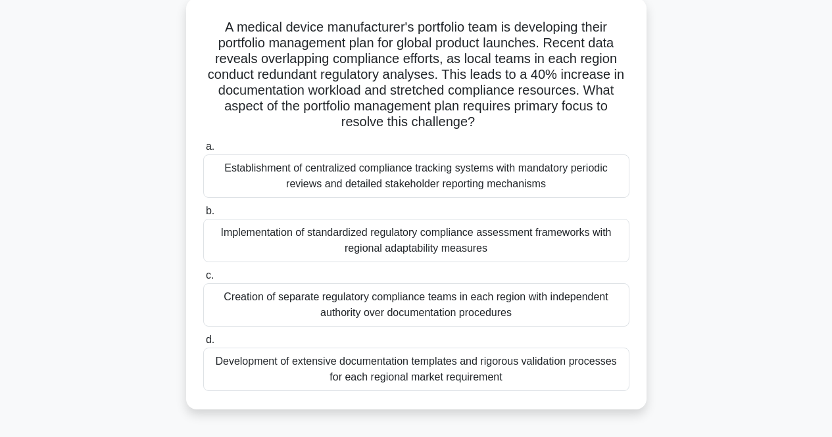
click at [316, 245] on div "Implementation of standardized regulatory compliance assessment frameworks with…" at bounding box center [416, 240] width 426 height 43
click at [203, 216] on input "b. Implementation of standardized regulatory compliance assessment frameworks w…" at bounding box center [203, 211] width 0 height 9
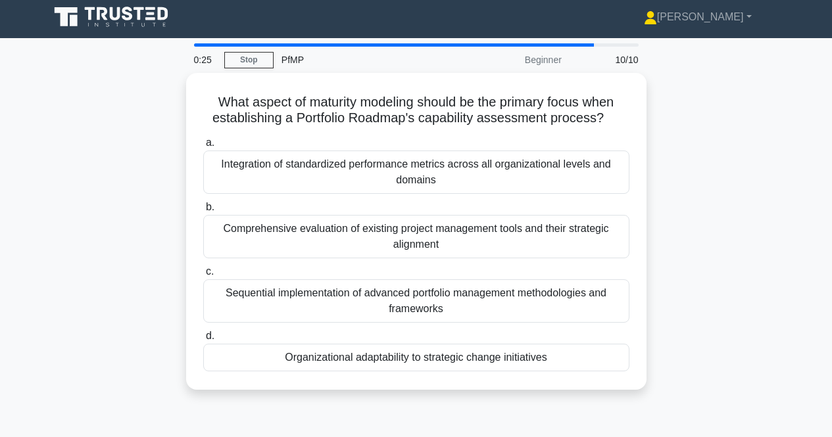
scroll to position [0, 0]
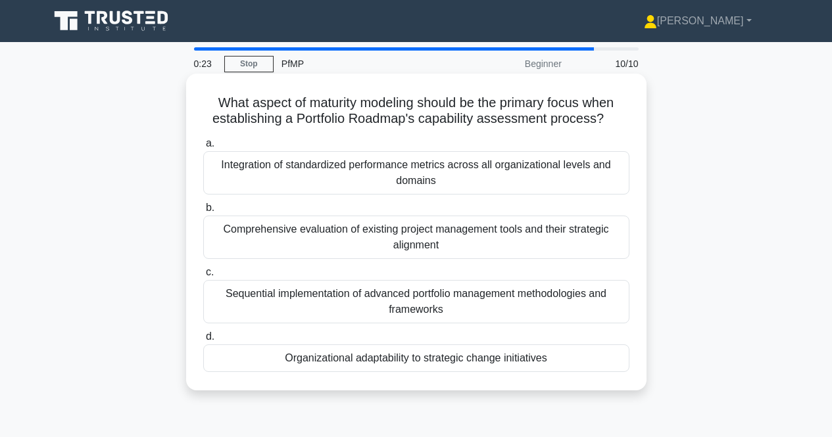
drag, startPoint x: 199, startPoint y: 97, endPoint x: 732, endPoint y: 341, distance: 586.0
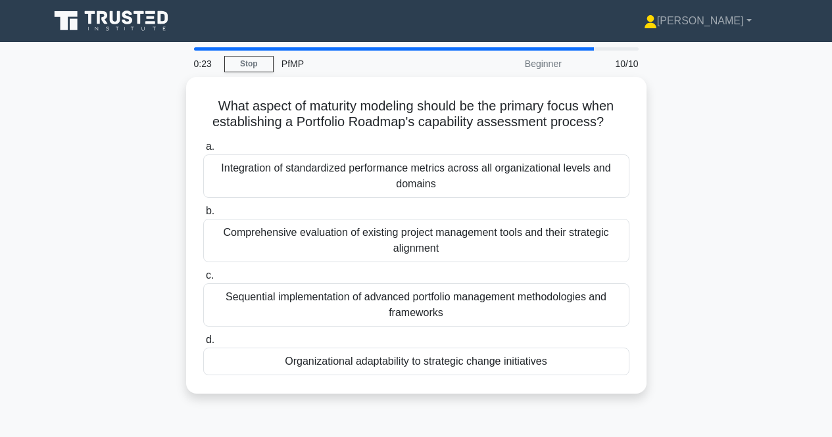
click at [581, 373] on div "What aspect of maturity modeling should be the primary focus when establishing …" at bounding box center [416, 235] width 450 height 306
click at [674, 254] on div "What aspect of maturity modeling should be the primary focus when establishing …" at bounding box center [415, 243] width 749 height 333
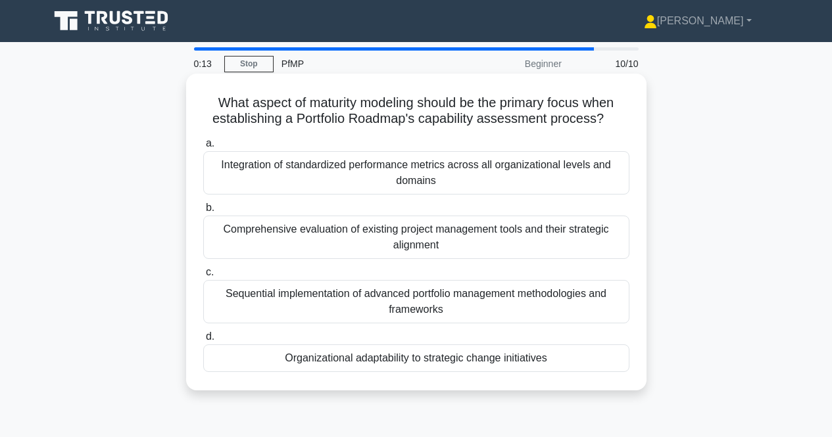
click at [340, 178] on div "Integration of standardized performance metrics across all organizational level…" at bounding box center [416, 172] width 426 height 43
click at [203, 148] on input "a. Integration of standardized performance metrics across all organizational le…" at bounding box center [203, 143] width 0 height 9
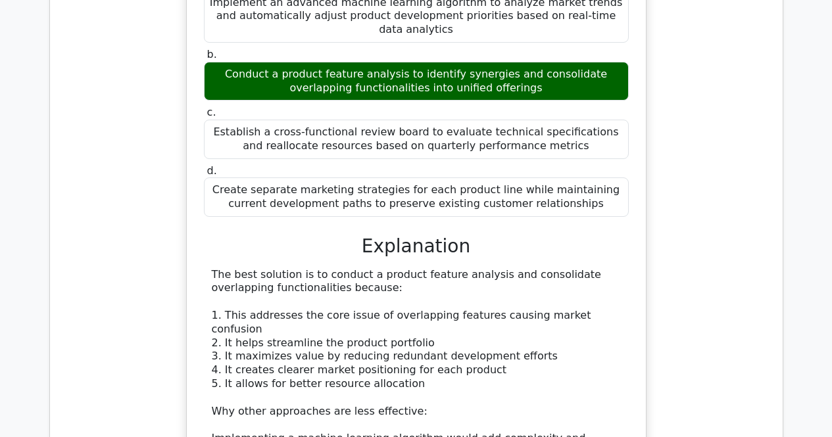
scroll to position [1052, 0]
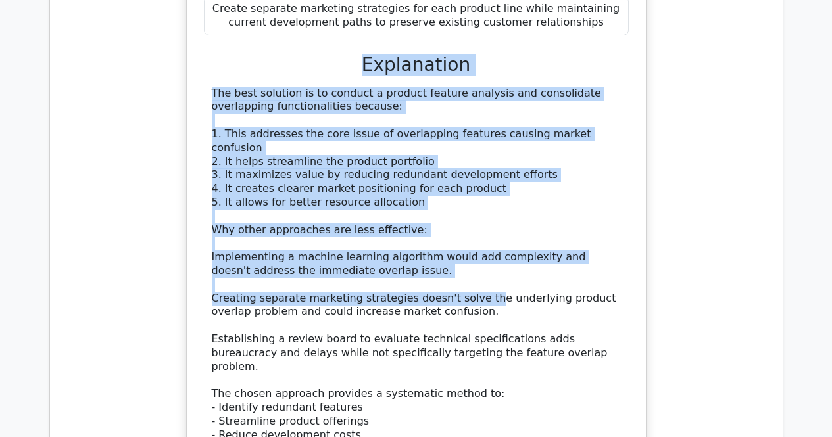
drag, startPoint x: 364, startPoint y: 45, endPoint x: 468, endPoint y: 270, distance: 247.7
click at [468, 270] on div "a. Implement an advanced machine learning algorithm to analyze market trends an…" at bounding box center [415, 177] width 427 height 770
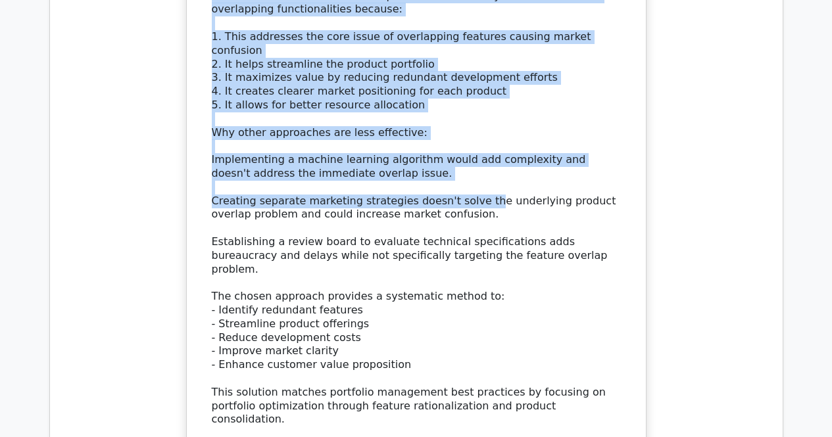
scroll to position [1249, 0]
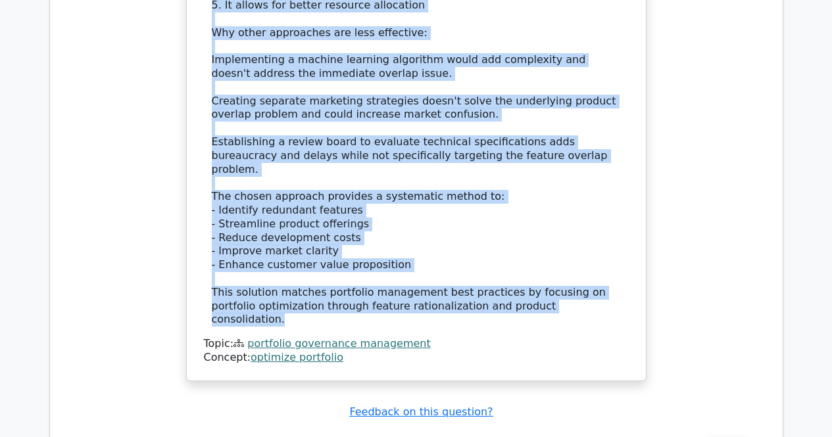
click at [557, 269] on div "The best solution is to conduct a product feature analysis and consolidate over…" at bounding box center [416, 109] width 409 height 438
copy div "Explanation The best solution is to conduct a product feature analysis and cons…"
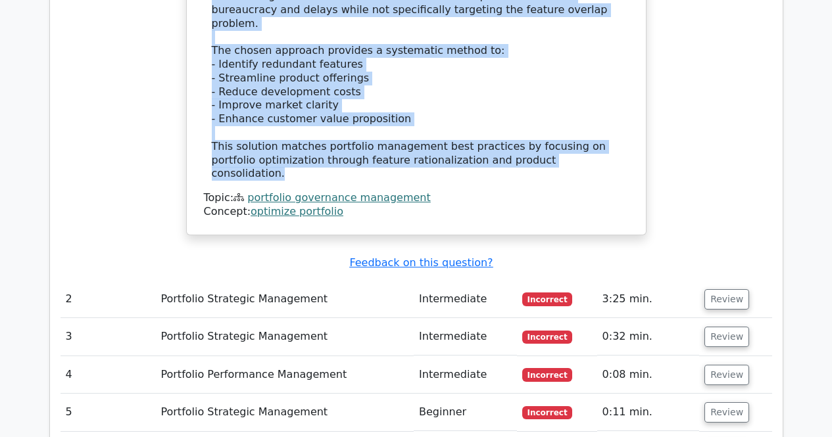
scroll to position [1578, 0]
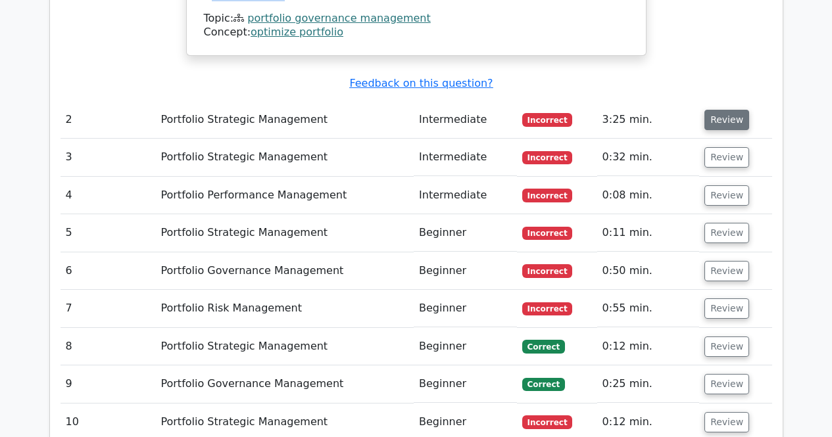
click at [726, 110] on button "Review" at bounding box center [726, 120] width 45 height 20
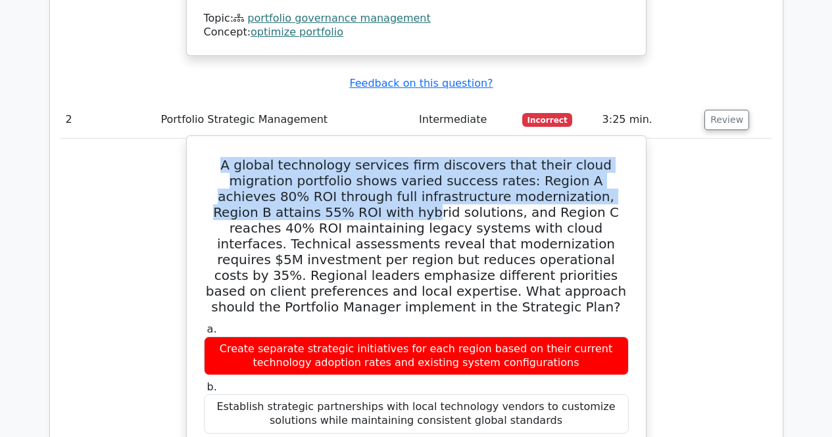
drag, startPoint x: 204, startPoint y: 109, endPoint x: 269, endPoint y: 154, distance: 79.3
click at [269, 157] on h5 "A global technology services firm discovers that their cloud migration portfoli…" at bounding box center [415, 236] width 427 height 158
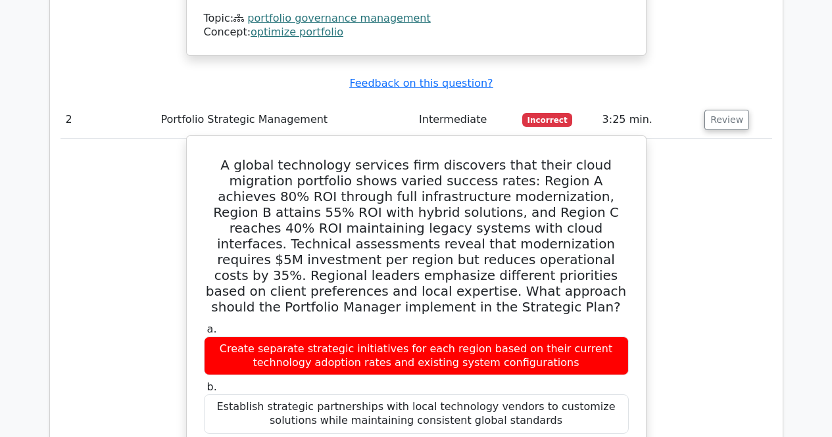
click at [300, 194] on h5 "A global technology services firm discovers that their cloud migration portfoli…" at bounding box center [415, 236] width 427 height 158
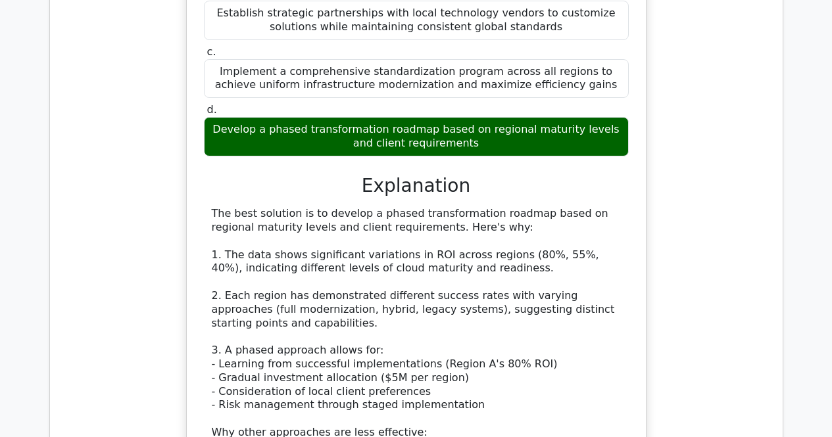
scroll to position [1972, 0]
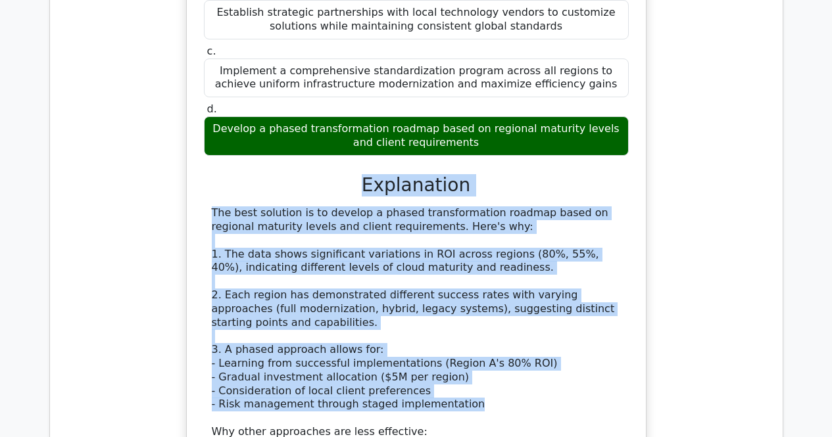
drag, startPoint x: 360, startPoint y: 124, endPoint x: 450, endPoint y: 346, distance: 239.5
click at [450, 346] on div "a. Create separate strategic initiatives for each region based on their current…" at bounding box center [415, 297] width 427 height 742
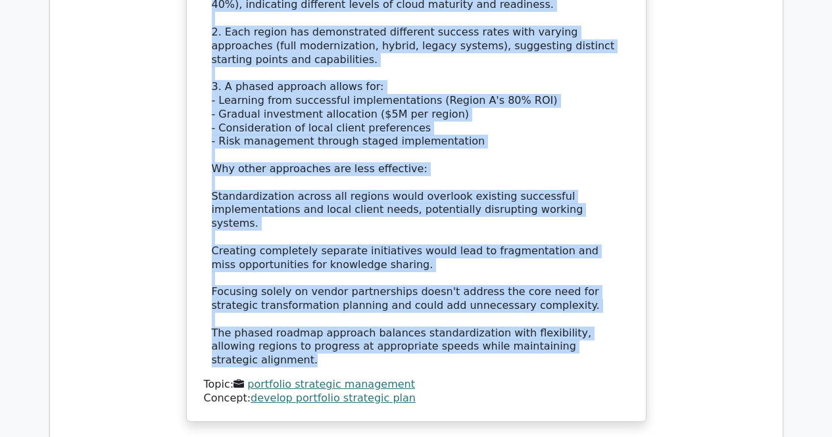
click at [600, 273] on div "The best solution is to develop a phased transformation roadmap based on region…" at bounding box center [416, 155] width 409 height 424
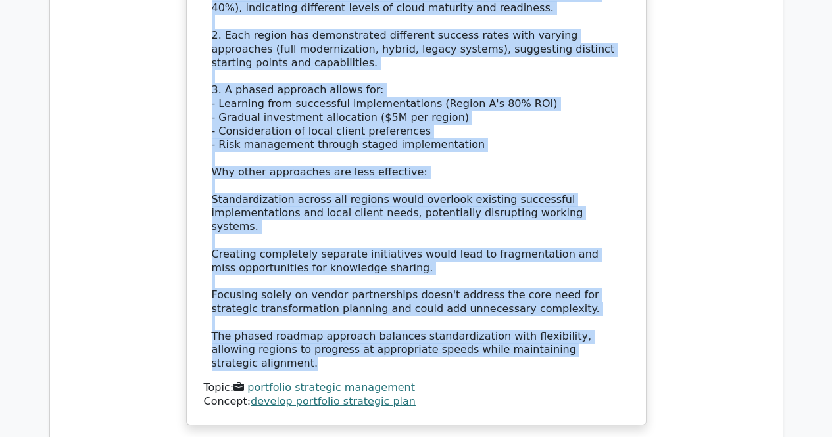
copy div "Explanation The best solution is to develop a phased transformation roadmap bas…"
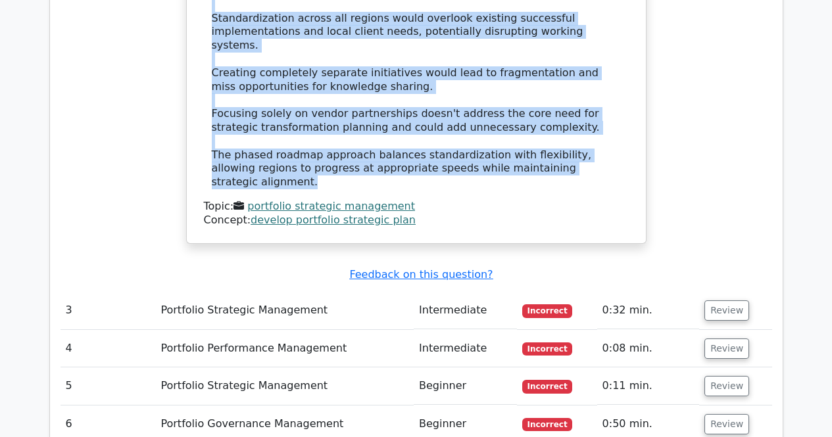
scroll to position [2432, 0]
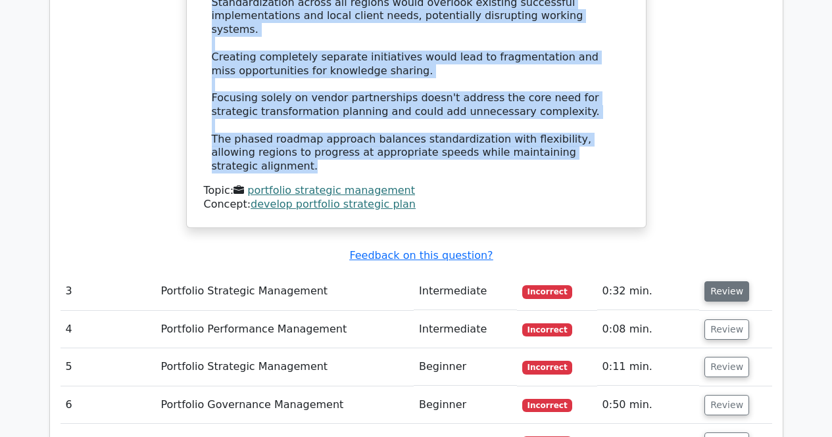
click at [718, 281] on button "Review" at bounding box center [726, 291] width 45 height 20
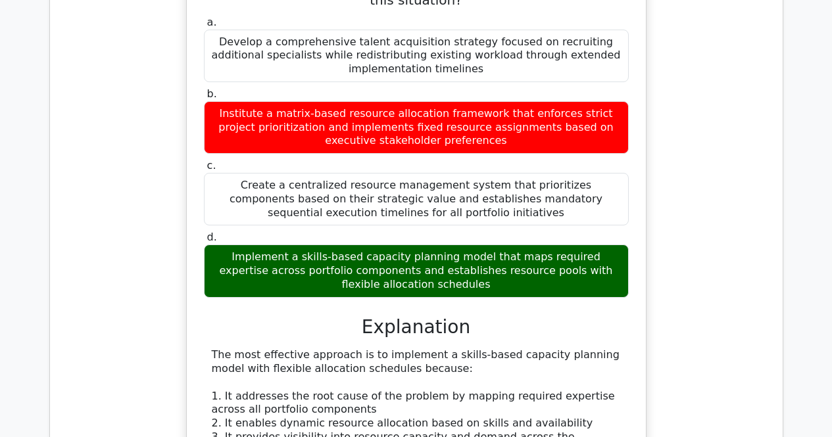
scroll to position [3024, 0]
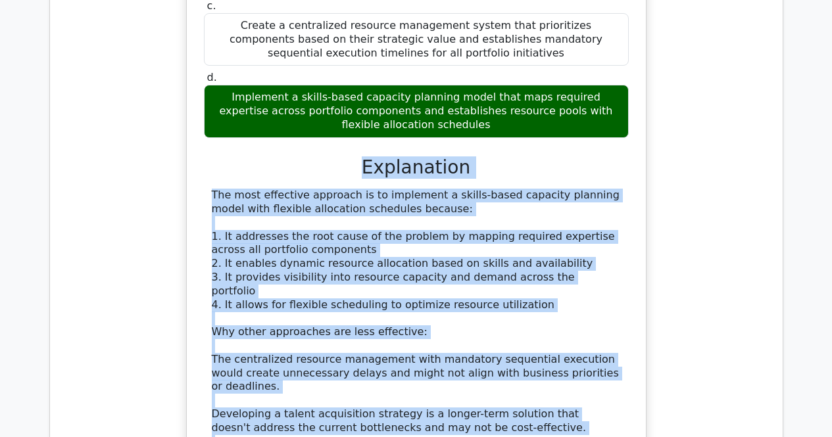
drag, startPoint x: 359, startPoint y: 68, endPoint x: 506, endPoint y: 356, distance: 323.4
click at [506, 356] on div "a. Develop a comprehensive talent acquisition strategy focused on recruiting ad…" at bounding box center [415, 197] width 427 height 688
copy div "Explanation The most effective approach is to implement a skills-based capacity…"
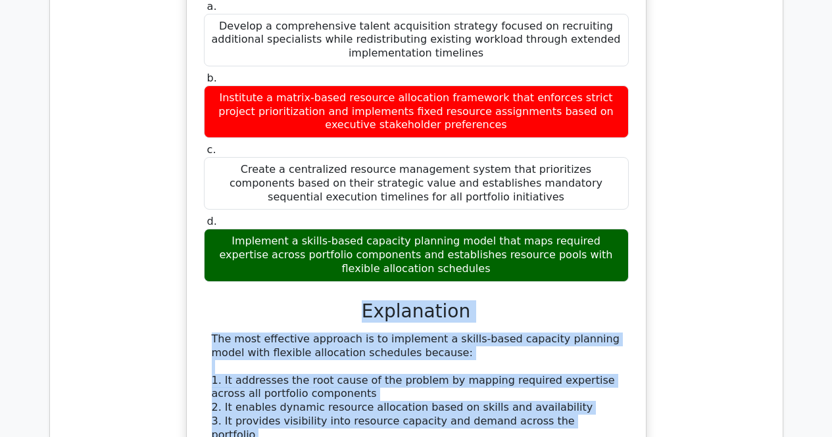
scroll to position [2958, 0]
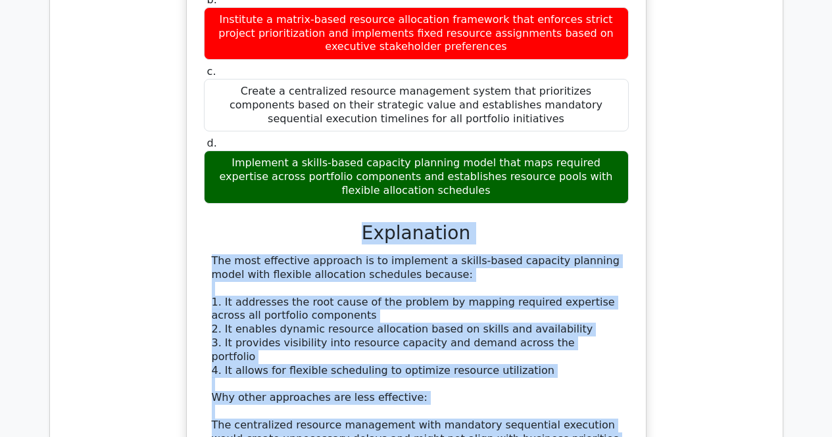
copy div "Explanation The most effective approach is to implement a skills-based capacity…"
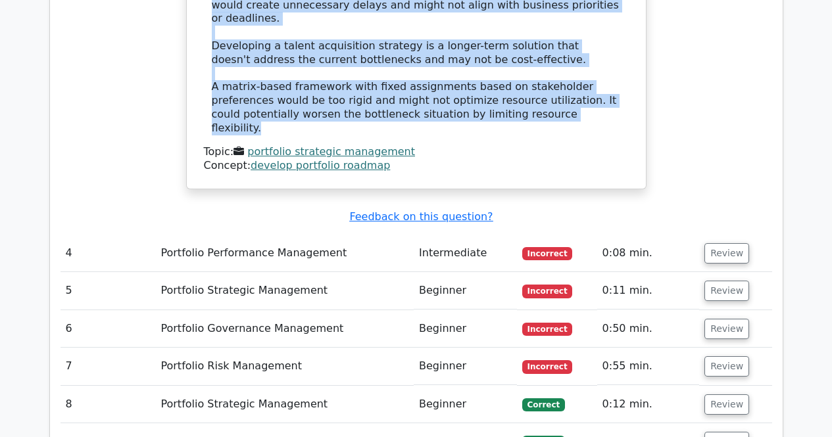
scroll to position [3419, 0]
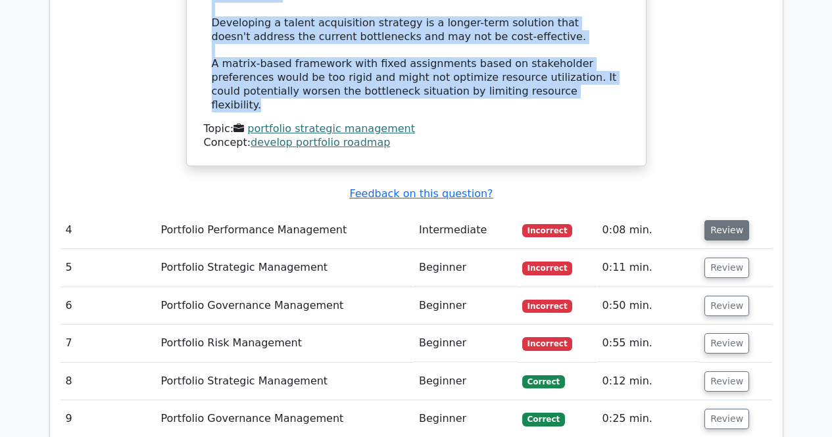
click at [721, 220] on button "Review" at bounding box center [726, 230] width 45 height 20
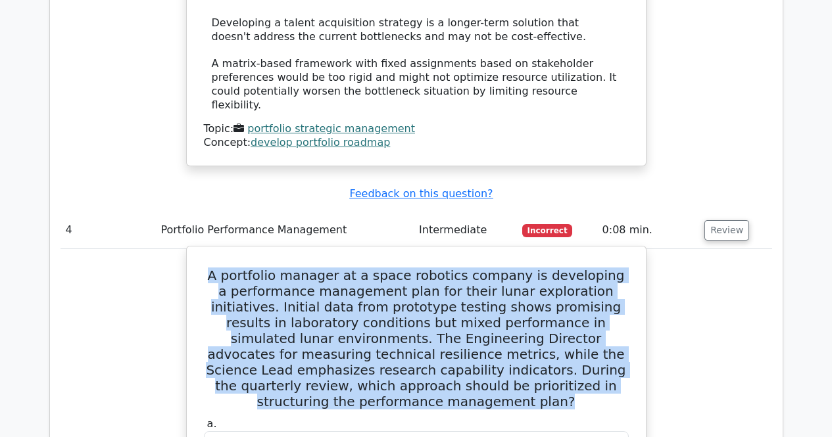
drag, startPoint x: 222, startPoint y: 130, endPoint x: 442, endPoint y: 261, distance: 256.2
click at [442, 268] on h5 "A portfolio manager at a space robotics company is developing a performance man…" at bounding box center [415, 339] width 427 height 142
drag, startPoint x: 393, startPoint y: 187, endPoint x: 320, endPoint y: 172, distance: 74.7
click at [320, 268] on h5 "A portfolio manager at a space robotics company is developing a performance man…" at bounding box center [415, 339] width 427 height 142
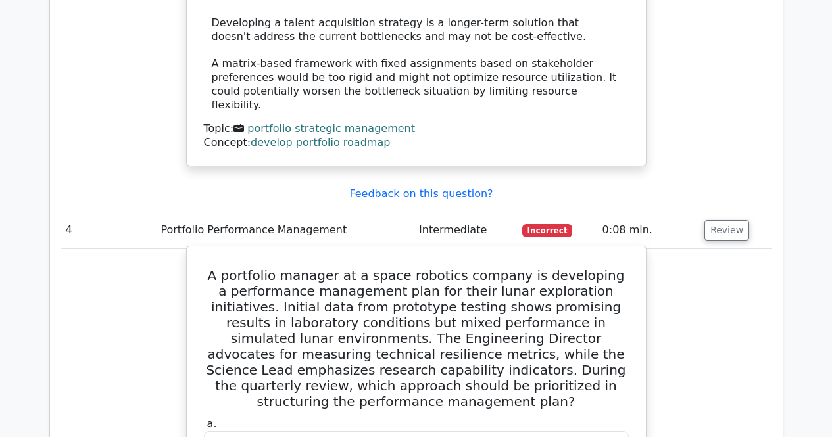
click at [300, 268] on h5 "A portfolio manager at a space robotics company is developing a performance man…" at bounding box center [415, 339] width 427 height 142
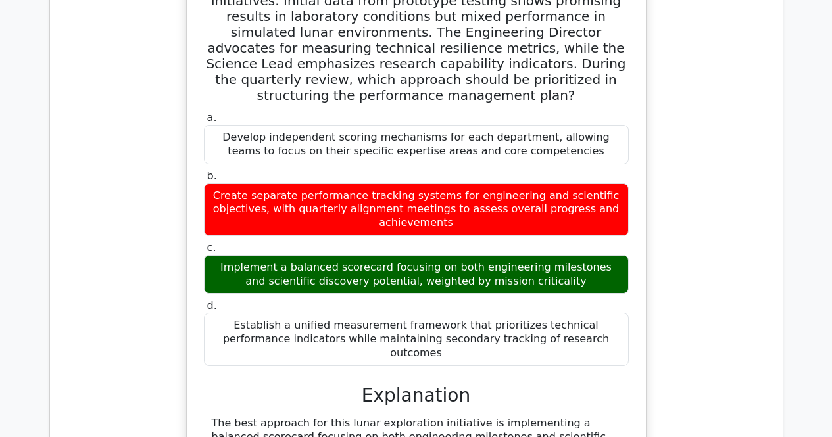
scroll to position [3747, 0]
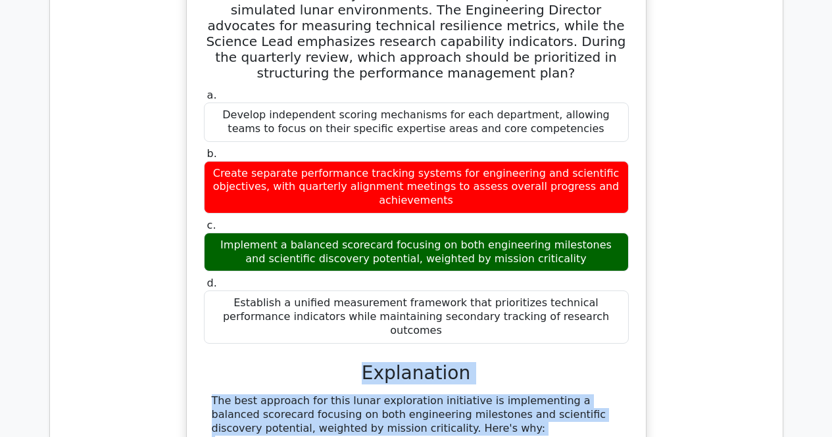
drag, startPoint x: 366, startPoint y: 219, endPoint x: 433, endPoint y: 373, distance: 168.7
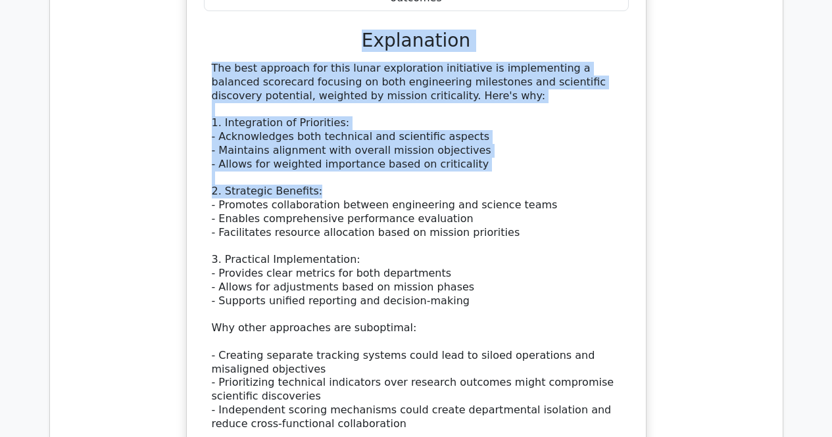
scroll to position [4207, 0]
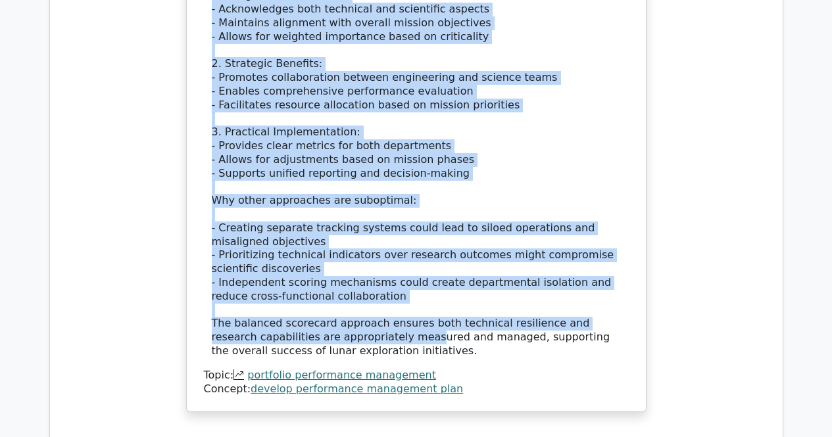
click at [372, 192] on div "The best approach for this lunar exploration initiative is implementing a balan…" at bounding box center [416, 146] width 409 height 424
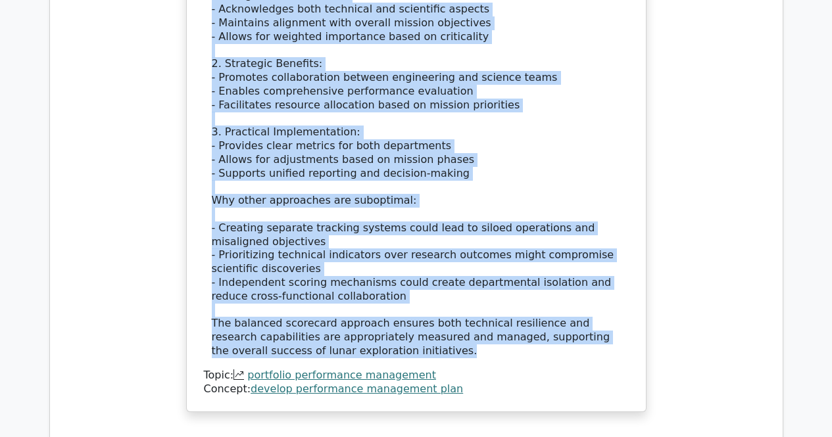
click at [343, 201] on div "The best approach for this lunar exploration initiative is implementing a balan…" at bounding box center [416, 146] width 409 height 424
copy div "Explanation The best approach for this lunar exploration initiative is implemen…"
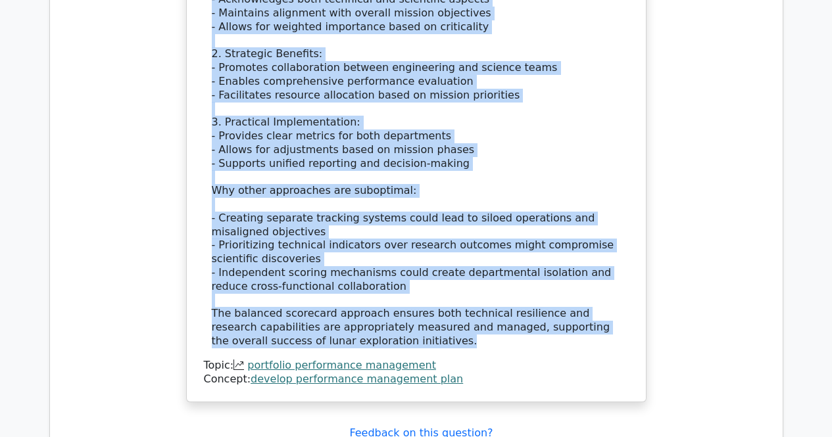
scroll to position [4405, 0]
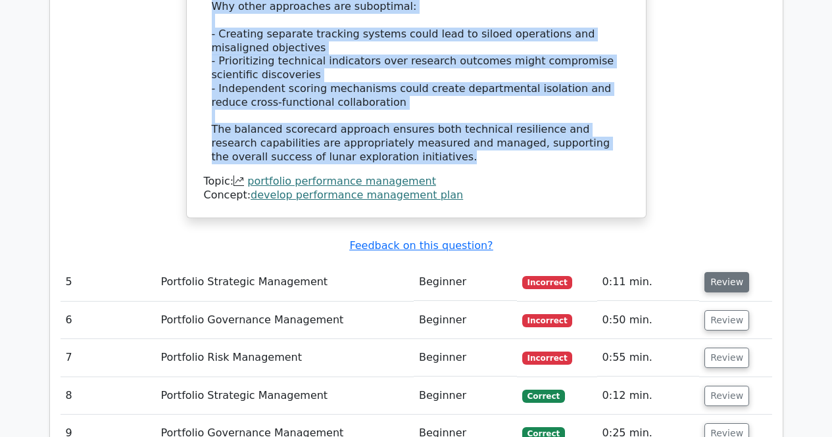
click at [725, 272] on button "Review" at bounding box center [726, 282] width 45 height 20
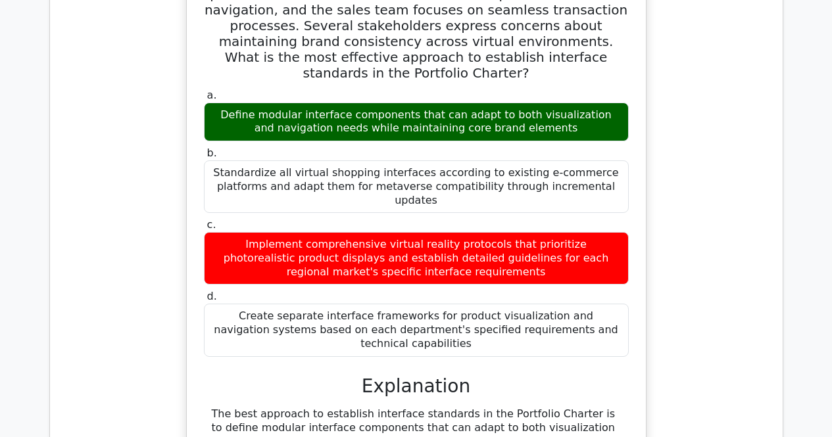
scroll to position [4799, 0]
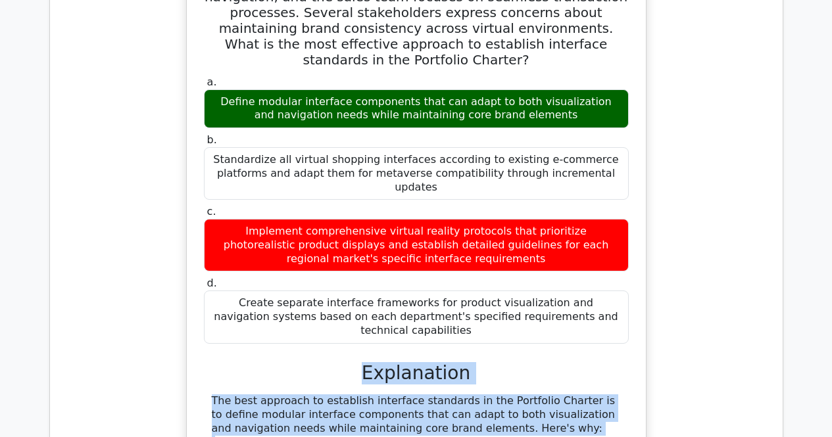
drag, startPoint x: 400, startPoint y: 189, endPoint x: 471, endPoint y: 340, distance: 166.5
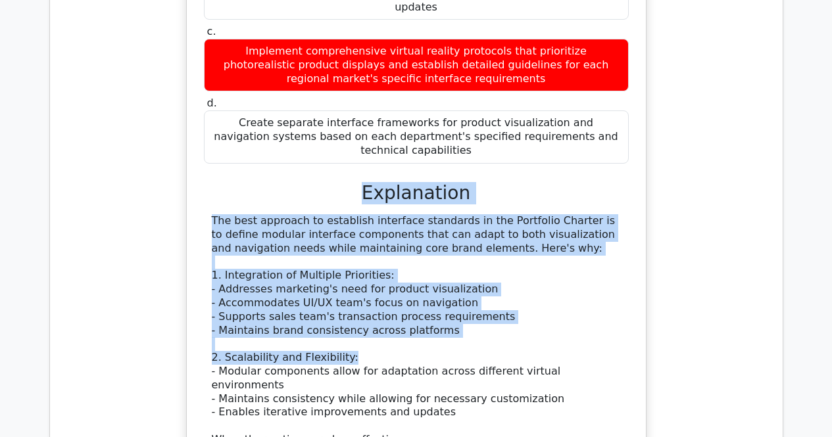
scroll to position [5062, 0]
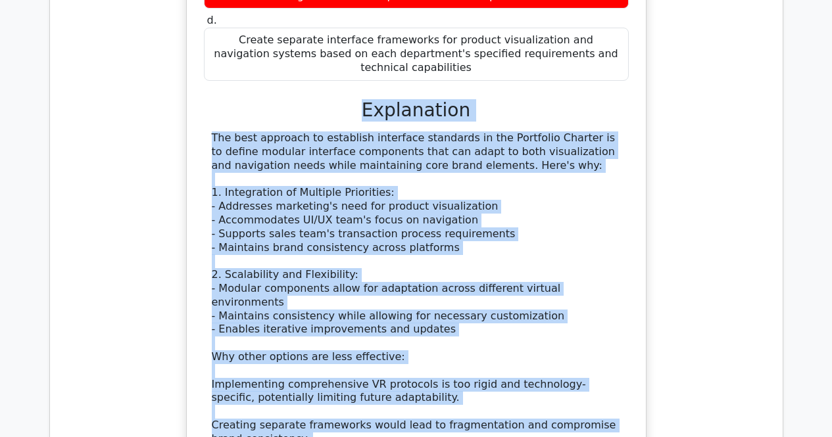
click at [511, 317] on div "The best approach to establish interface standards in the Portfolio Charter is …" at bounding box center [416, 329] width 409 height 396
copy div "Explanation The best approach to establish interface standards in the Portfolio…"
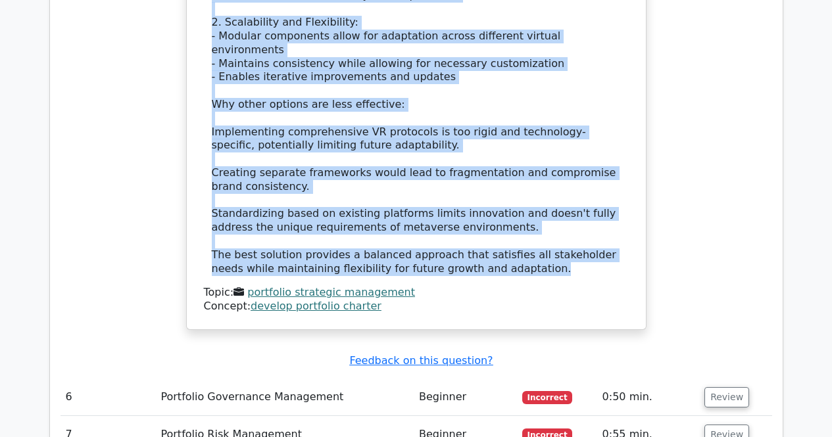
scroll to position [5325, 0]
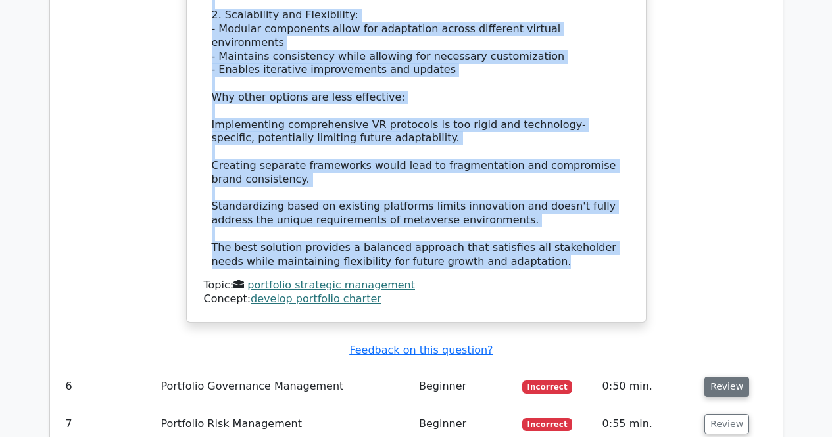
click at [720, 377] on button "Review" at bounding box center [726, 387] width 45 height 20
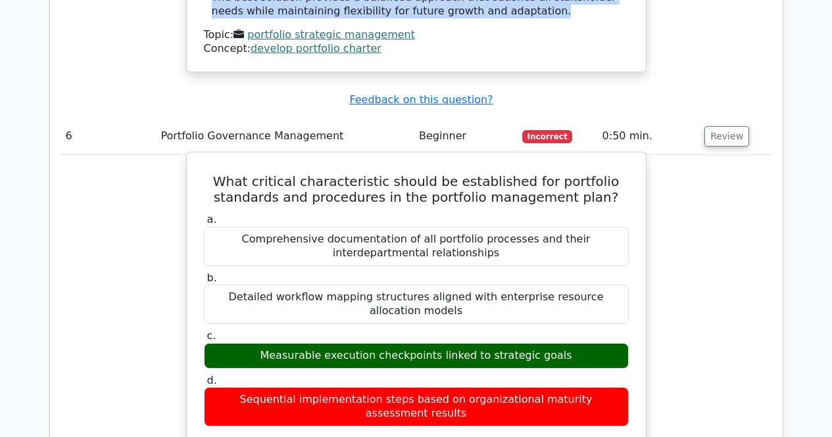
scroll to position [5654, 0]
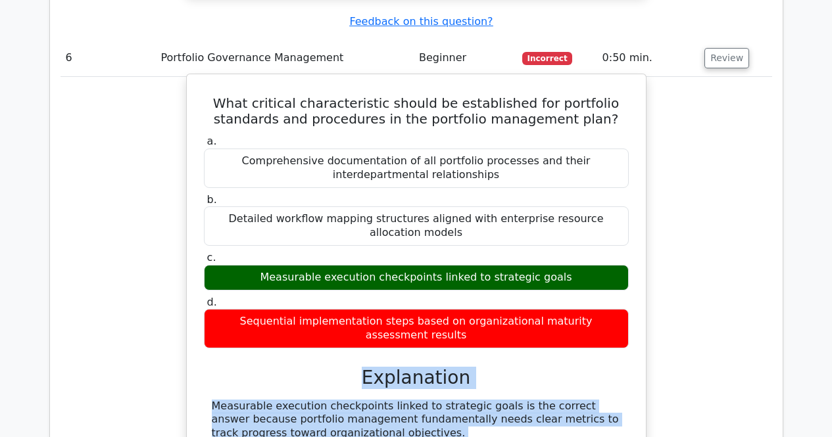
drag, startPoint x: 362, startPoint y: 151, endPoint x: 490, endPoint y: 346, distance: 233.2
click at [490, 346] on div "a. Comprehensive documentation of all portfolio processes and their interdepart…" at bounding box center [415, 428] width 427 height 592
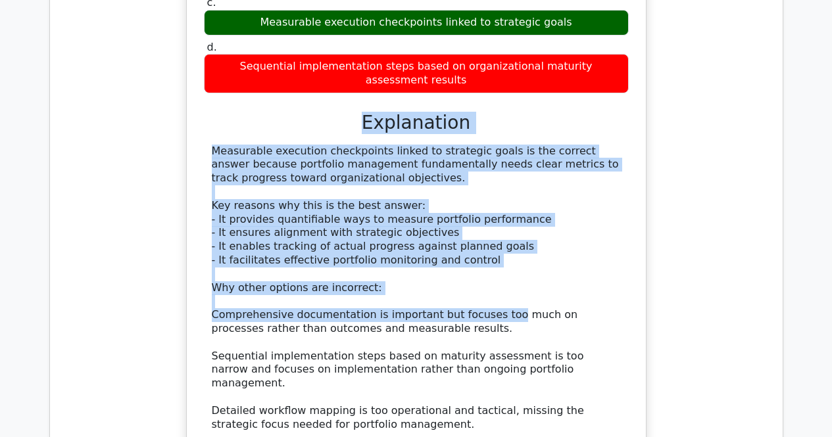
scroll to position [5917, 0]
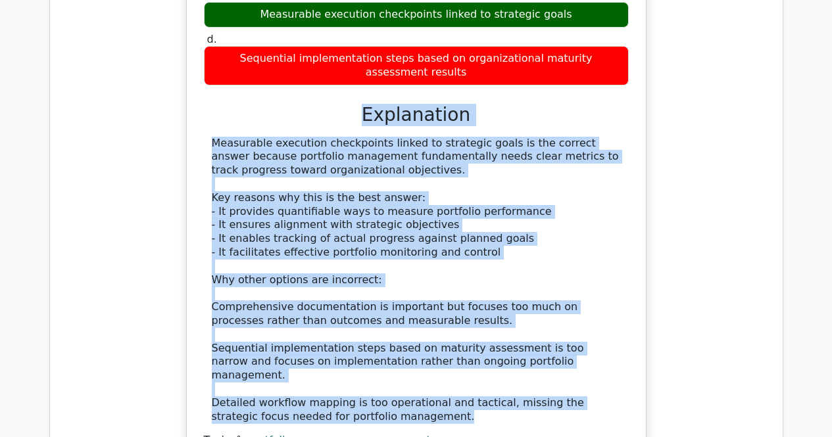
click at [389, 178] on div "Measurable execution checkpoints linked to strategic goals is the correct answe…" at bounding box center [416, 280] width 409 height 287
copy div "Explanation Measurable execution checkpoints linked to strategic goals is the c…"
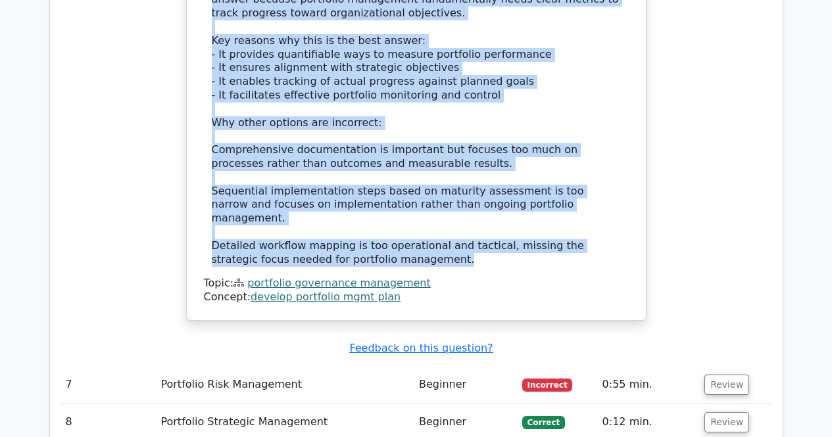
scroll to position [6114, 0]
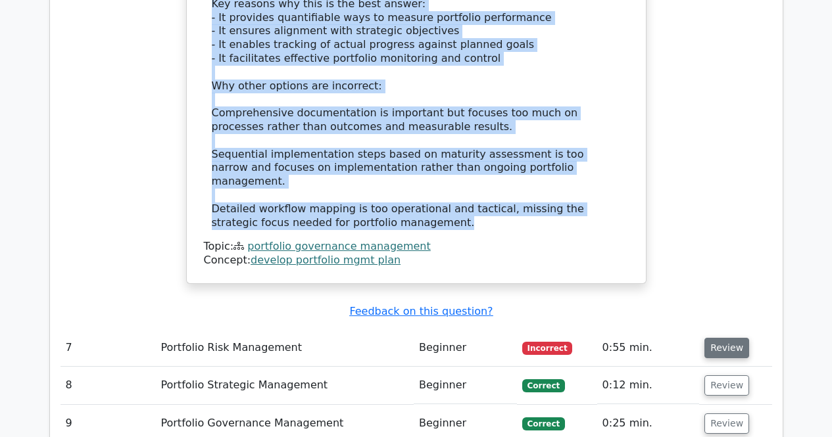
click at [717, 338] on button "Review" at bounding box center [726, 348] width 45 height 20
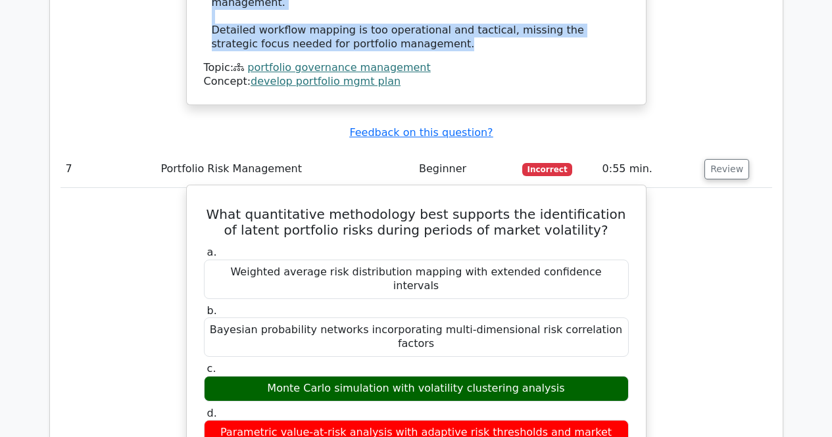
scroll to position [6311, 0]
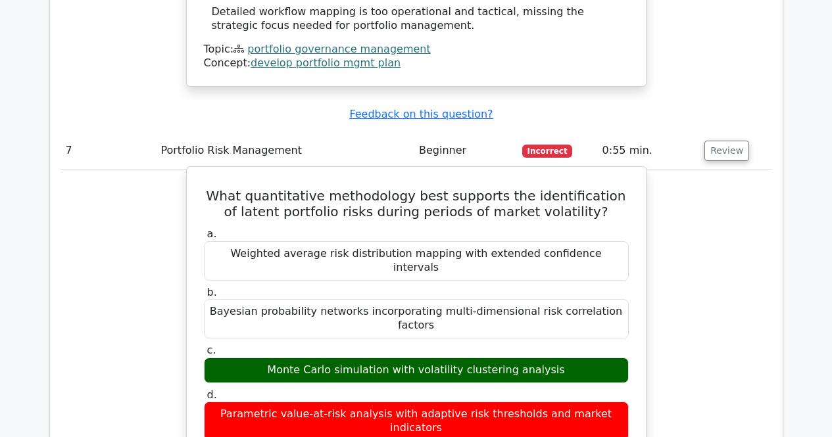
drag, startPoint x: 362, startPoint y: 187, endPoint x: 530, endPoint y: 342, distance: 228.5
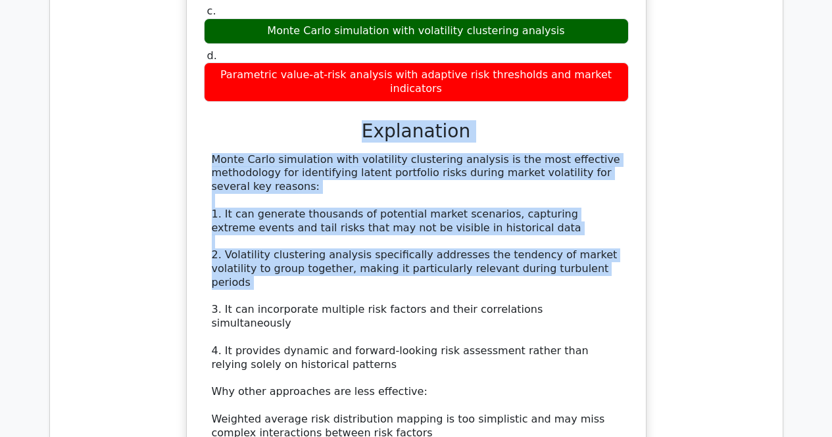
scroll to position [6574, 0]
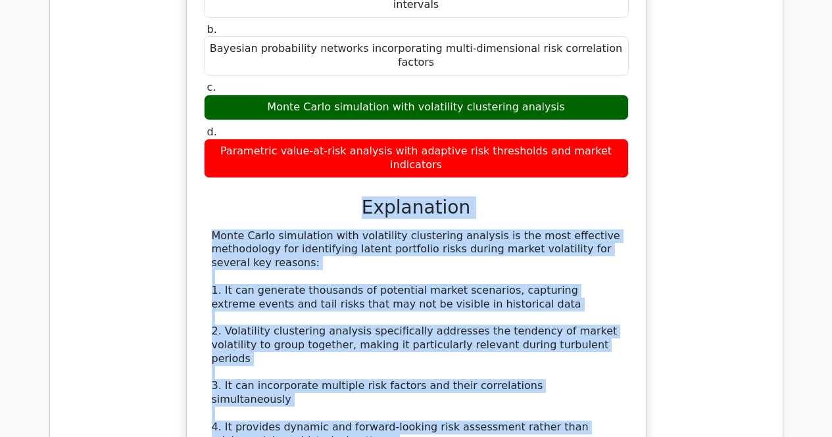
click at [598, 289] on div "Monte Carlo simulation with volatility clustering analysis is the most effectiv…" at bounding box center [416, 427] width 409 height 396
copy div "Explanation Monte Carlo simulation with volatility clustering analysis is the m…"
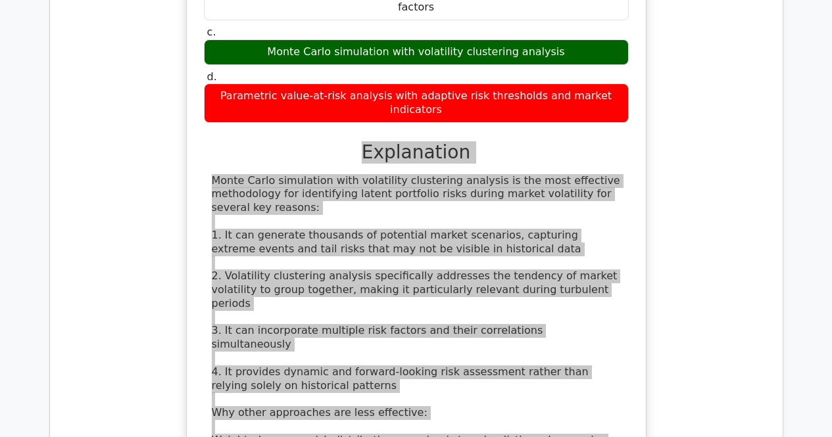
scroll to position [6706, 0]
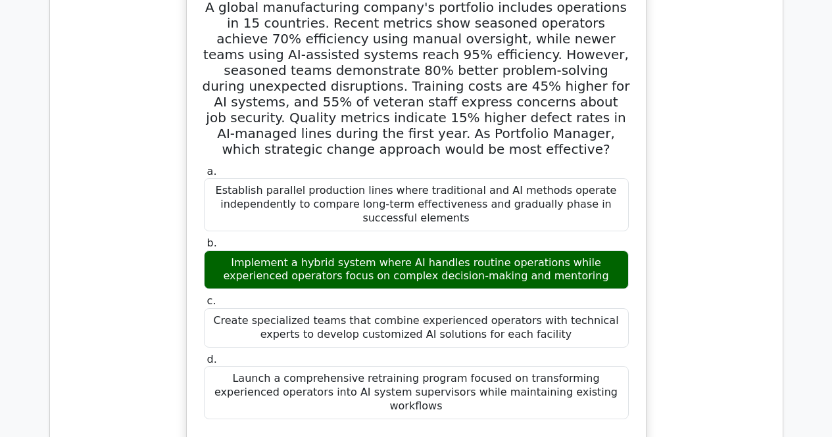
scroll to position [7363, 0]
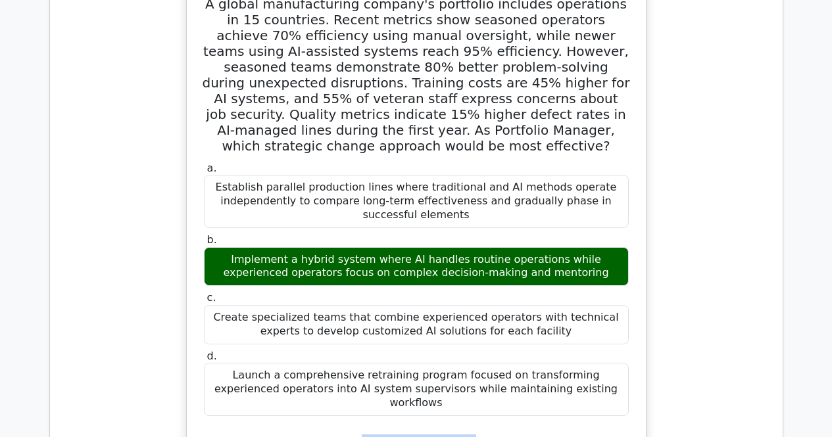
drag, startPoint x: 356, startPoint y: 88, endPoint x: 516, endPoint y: 335, distance: 293.8
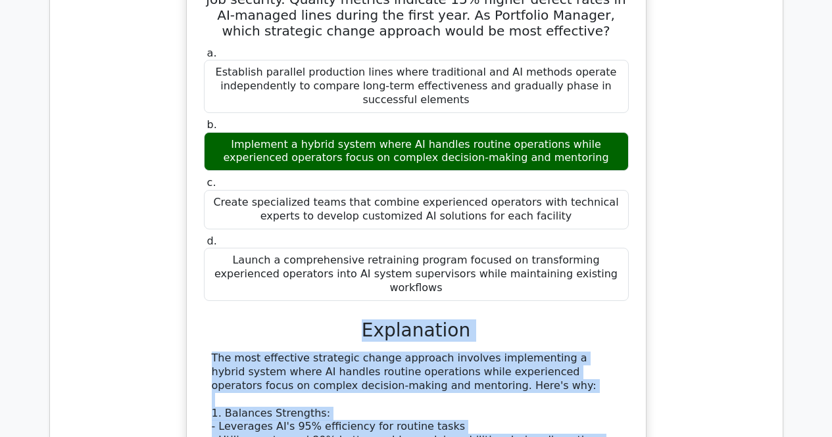
scroll to position [7692, 0]
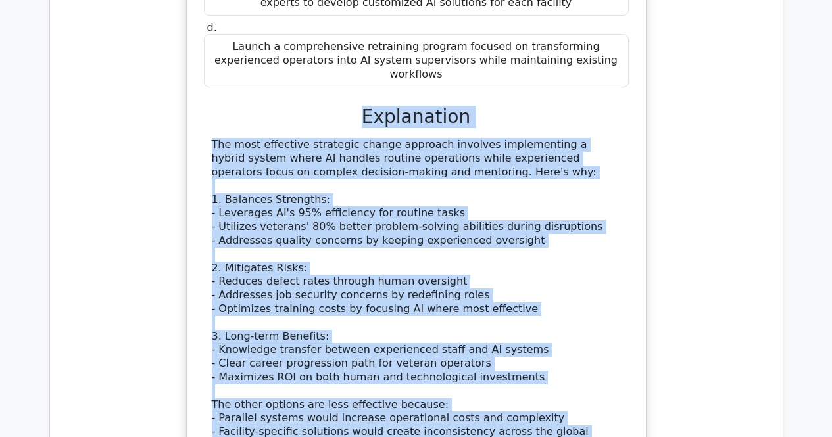
click at [492, 138] on div "The most effective strategic change approach involves implementing a hybrid sys…" at bounding box center [416, 329] width 409 height 383
copy div "Explanation The most effective strategic change approach involves implementing …"
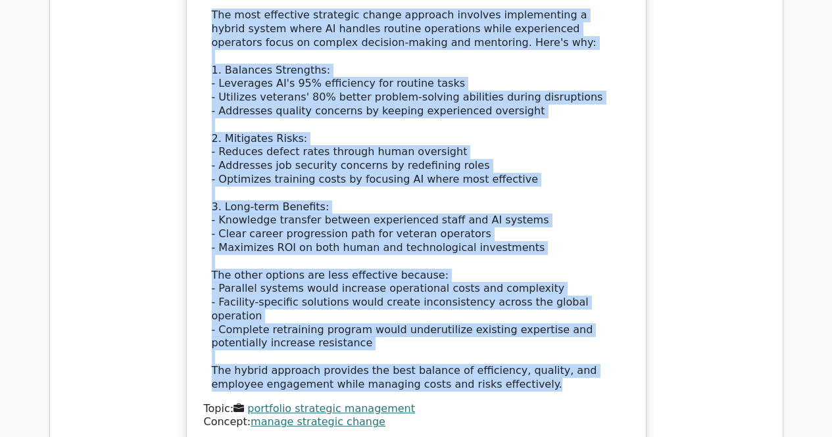
scroll to position [7823, 0]
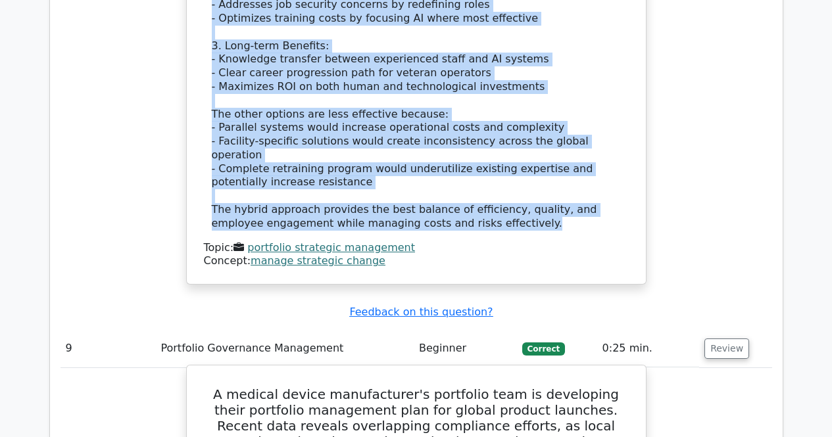
scroll to position [8086, 0]
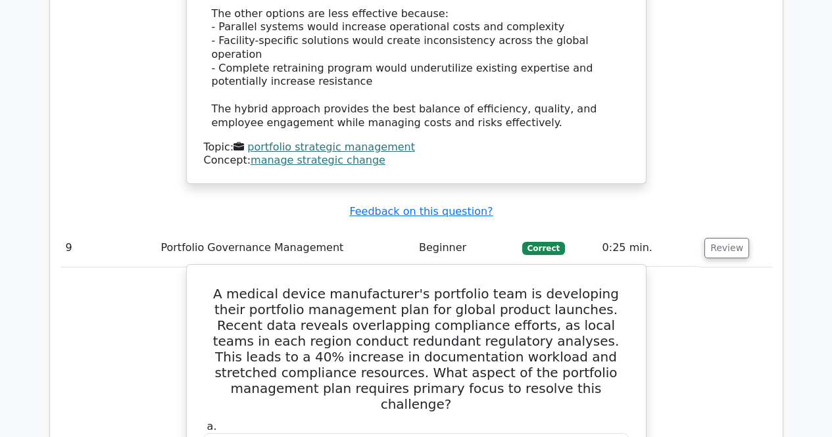
drag, startPoint x: 351, startPoint y: 277, endPoint x: 480, endPoint y: 380, distance: 164.7
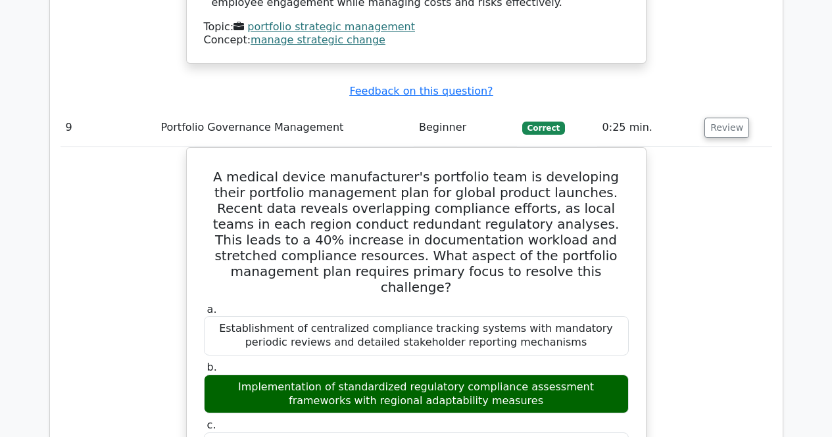
scroll to position [8415, 0]
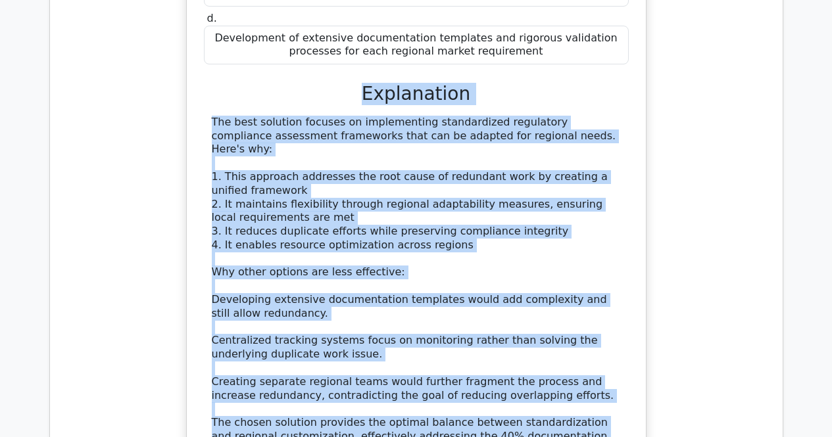
scroll to position [8678, 0]
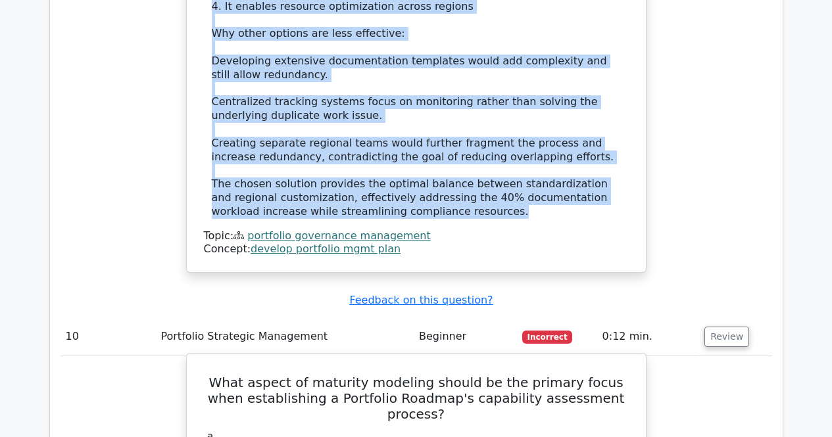
scroll to position [8941, 0]
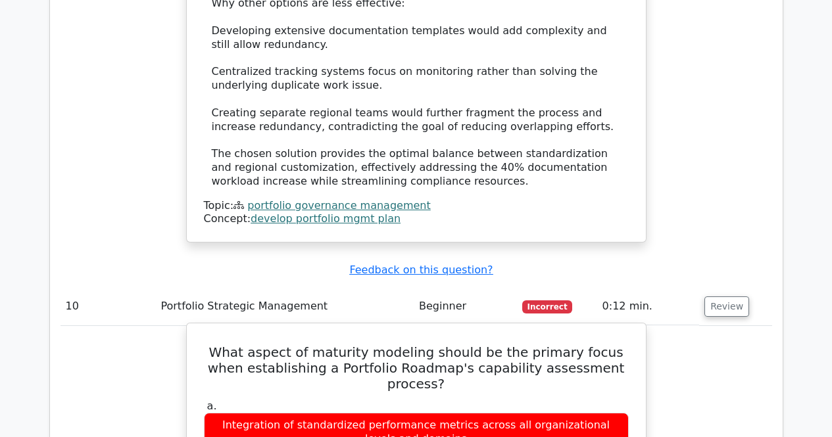
drag, startPoint x: 353, startPoint y: 216, endPoint x: 489, endPoint y: 350, distance: 191.1
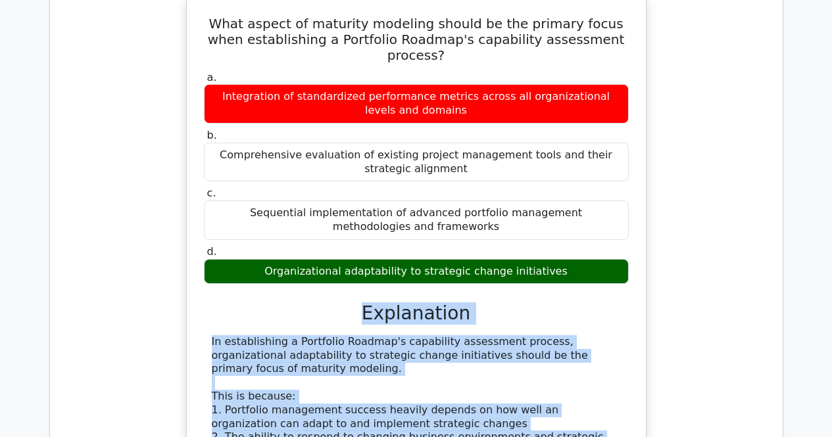
scroll to position [9404, 0]
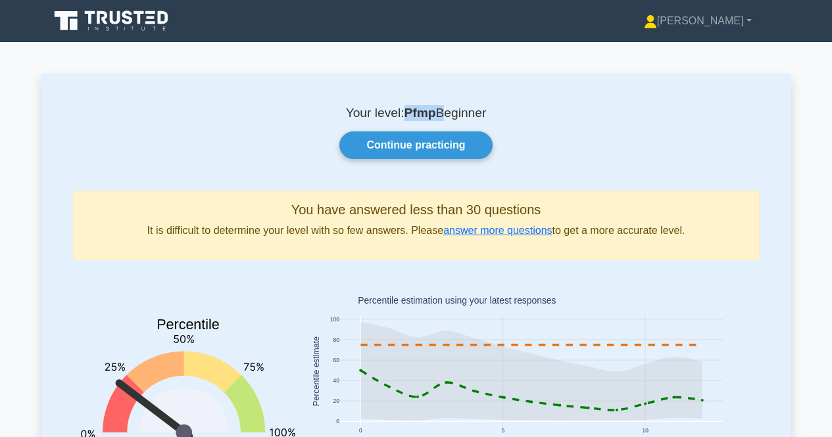
drag, startPoint x: 404, startPoint y: 108, endPoint x: 439, endPoint y: 111, distance: 35.7
click at [437, 108] on p "Your level: Pfmp Beginner" at bounding box center [416, 113] width 686 height 16
click at [552, 91] on div "Your level: Pfmp Beginner Continue practicing You have answered less than 30 qu…" at bounding box center [415, 312] width 749 height 476
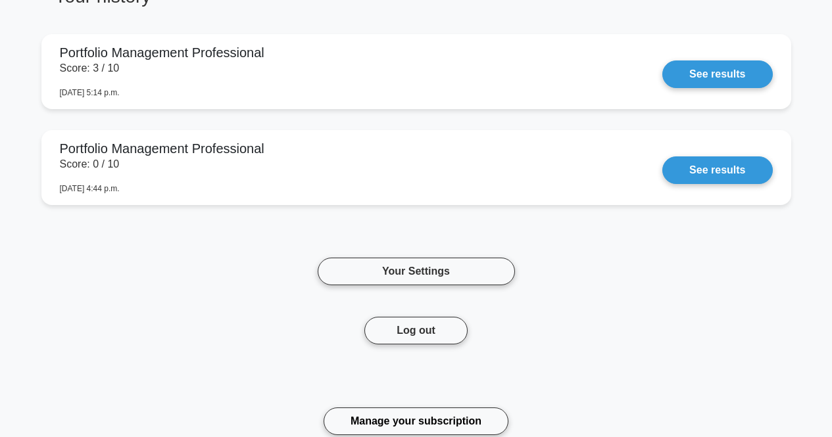
scroll to position [889, 0]
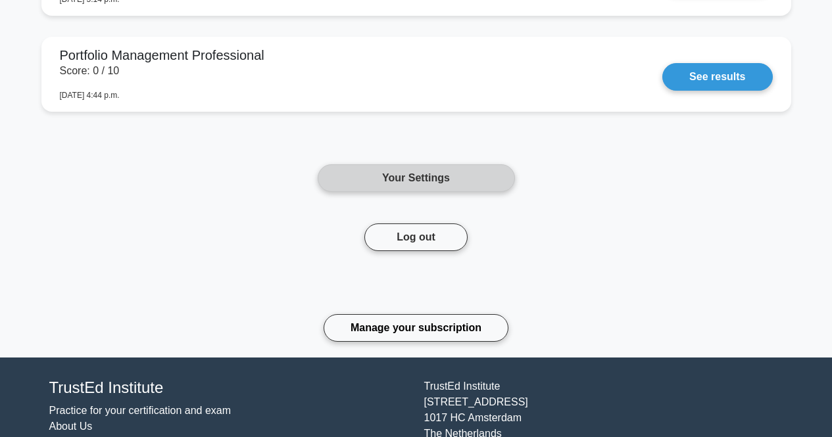
click at [411, 181] on link "Your Settings" at bounding box center [416, 178] width 197 height 28
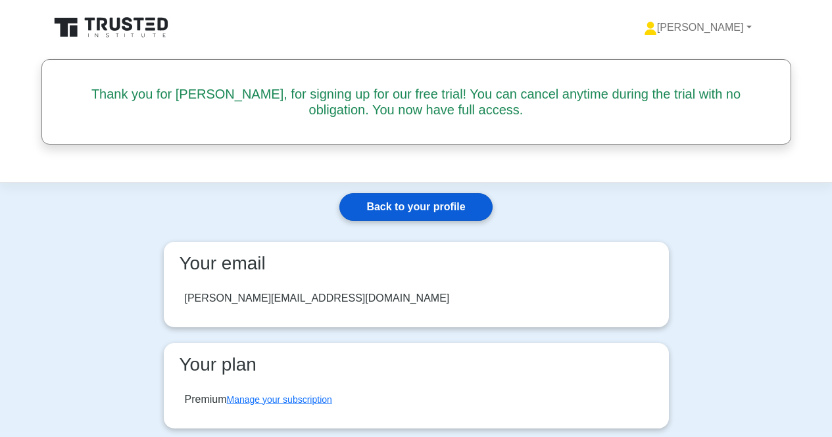
click at [408, 200] on link "Back to your profile" at bounding box center [415, 207] width 153 height 28
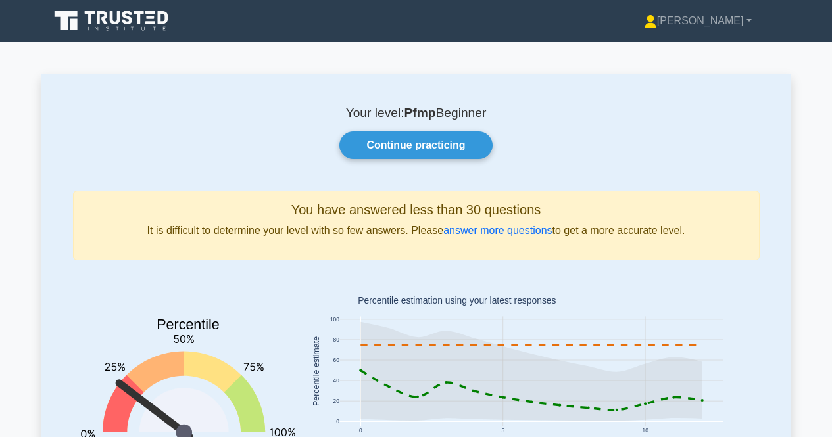
drag, startPoint x: 227, startPoint y: 1, endPoint x: 785, endPoint y: 120, distance: 570.0
click at [785, 120] on div "Your level: Pfmp Beginner Continue practicing You have answered less than 30 qu…" at bounding box center [415, 312] width 749 height 476
drag, startPoint x: 821, startPoint y: 0, endPoint x: 220, endPoint y: 140, distance: 617.0
click at [220, 140] on div "Continue practicing" at bounding box center [416, 145] width 702 height 28
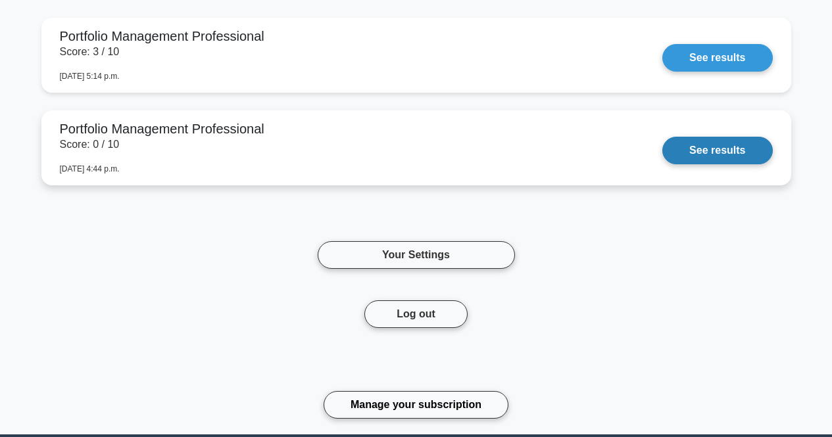
scroll to position [920, 0]
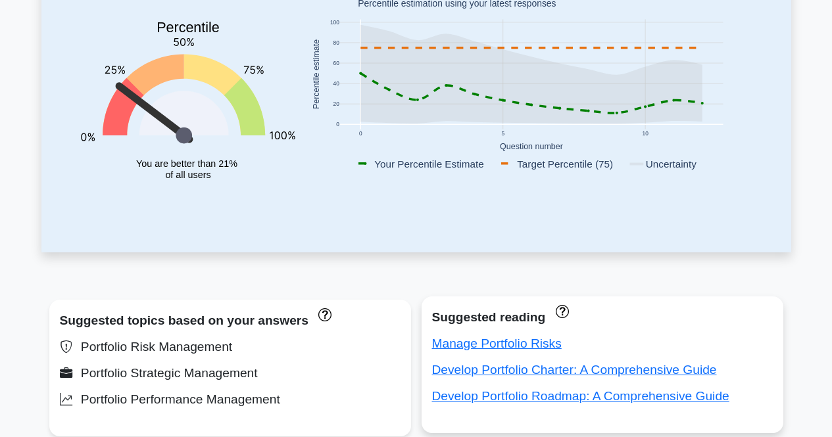
scroll to position [429, 0]
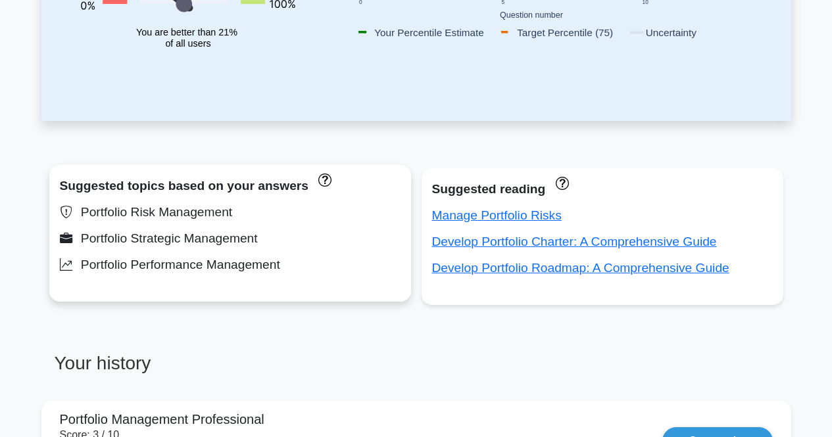
click at [317, 207] on div "Portfolio Risk Management" at bounding box center [230, 212] width 341 height 21
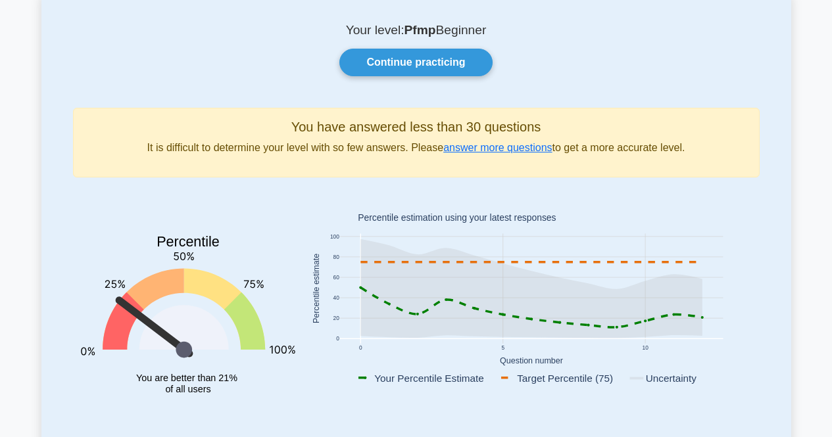
scroll to position [34, 0]
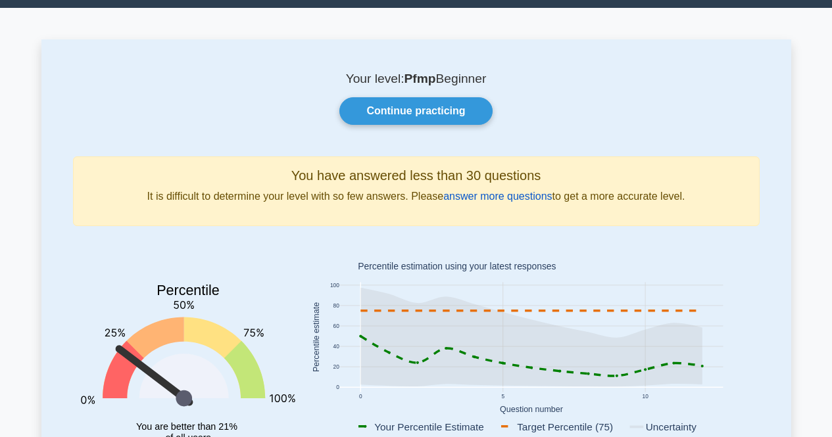
click at [512, 193] on link "answer more questions" at bounding box center [497, 196] width 108 height 11
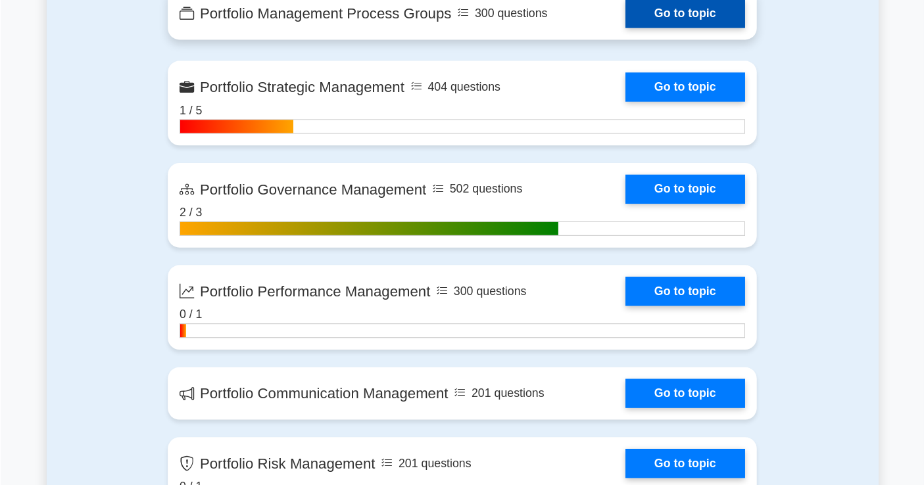
scroll to position [657, 0]
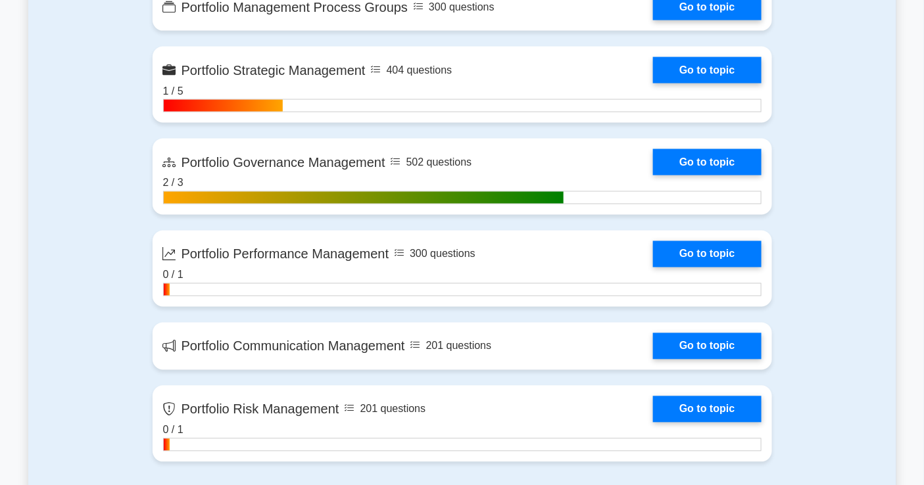
drag, startPoint x: 832, startPoint y: 0, endPoint x: 47, endPoint y: 276, distance: 832.7
click at [47, 276] on div "Contents of the Portfolio Management Professional package 1833 PfMP questions g…" at bounding box center [462, 194] width 868 height 587
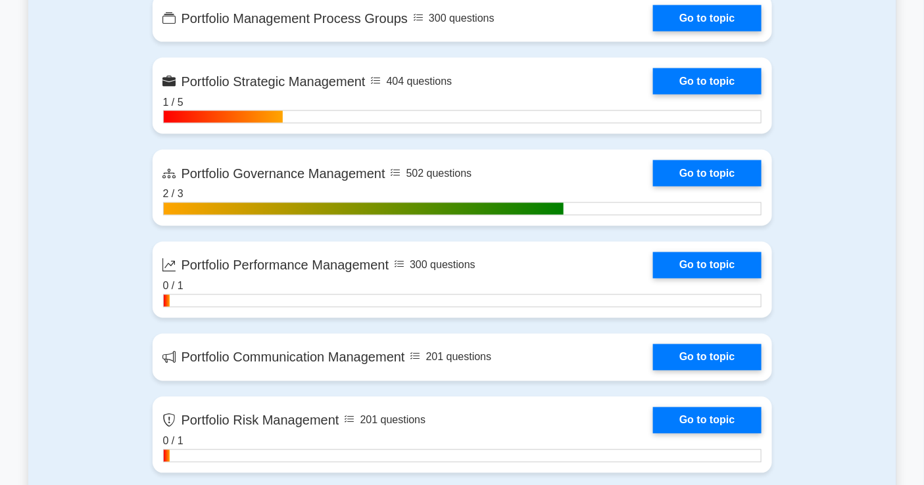
scroll to position [730, 0]
